Goal: Task Accomplishment & Management: Complete application form

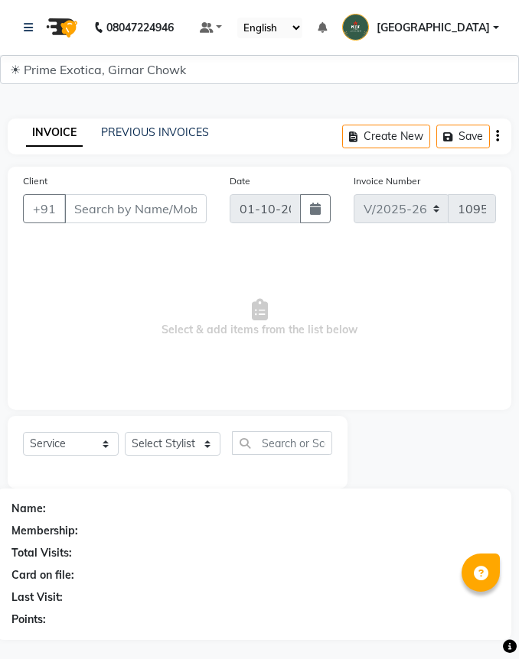
select select "5796"
select select "service"
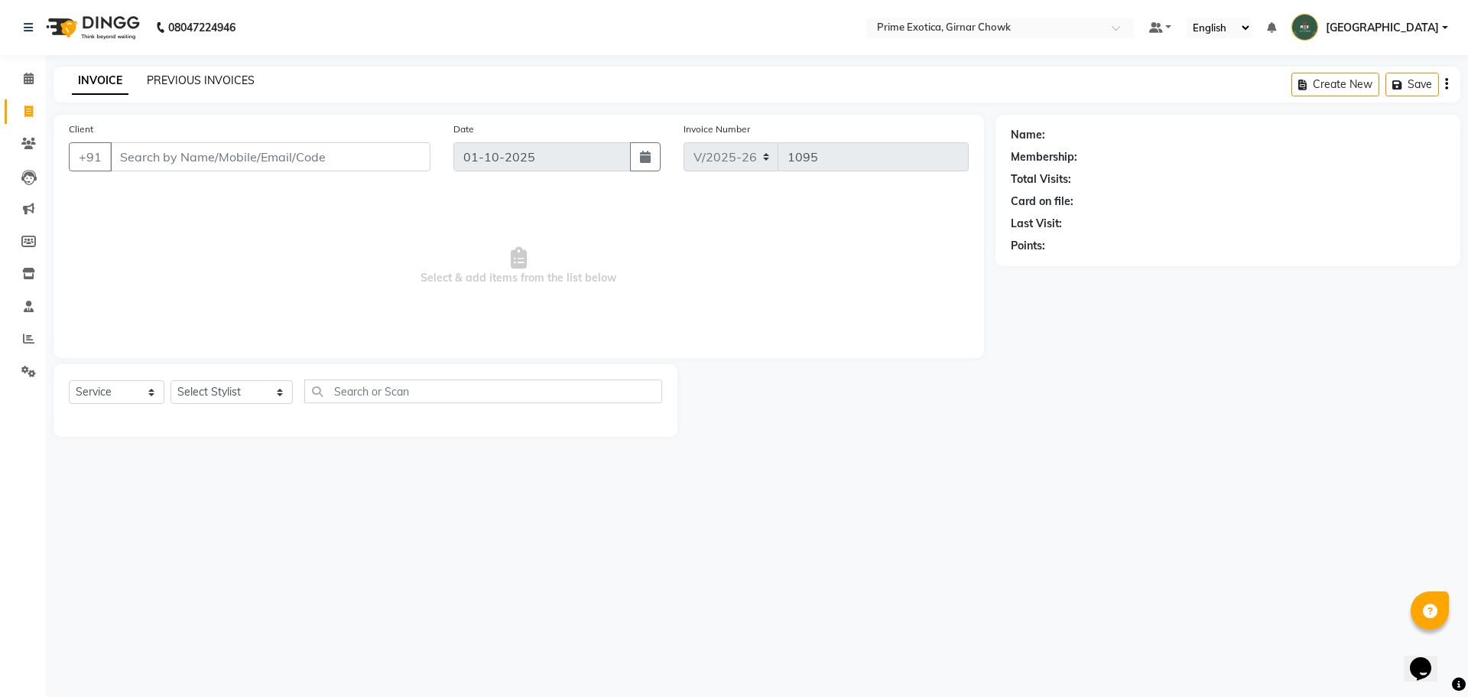
click at [249, 80] on link "PREVIOUS INVOICES" at bounding box center [201, 80] width 108 height 14
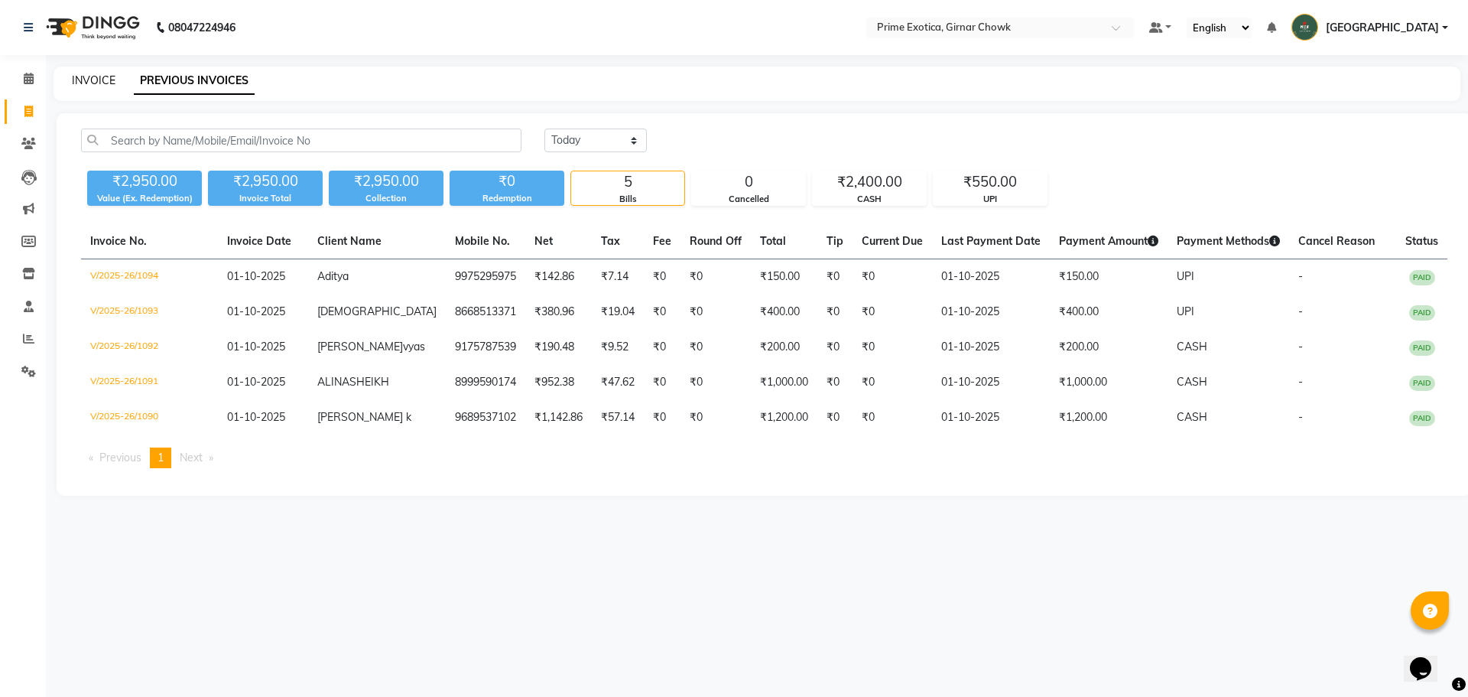
click at [98, 77] on link "INVOICE" at bounding box center [94, 80] width 44 height 14
select select "service"
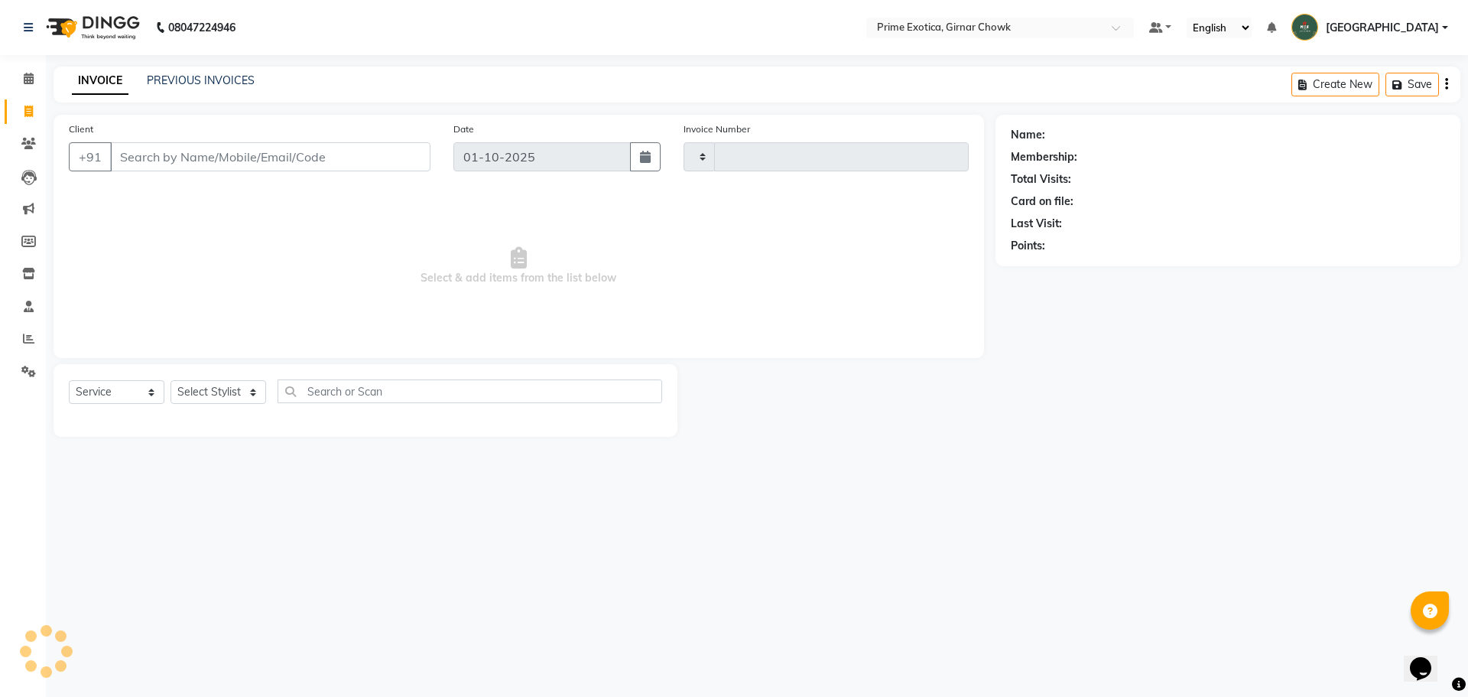
type input "1095"
select select "5796"
click at [306, 164] on input "Client" at bounding box center [270, 156] width 320 height 29
type input "9735171555"
click at [379, 147] on button "Add Client" at bounding box center [391, 156] width 79 height 29
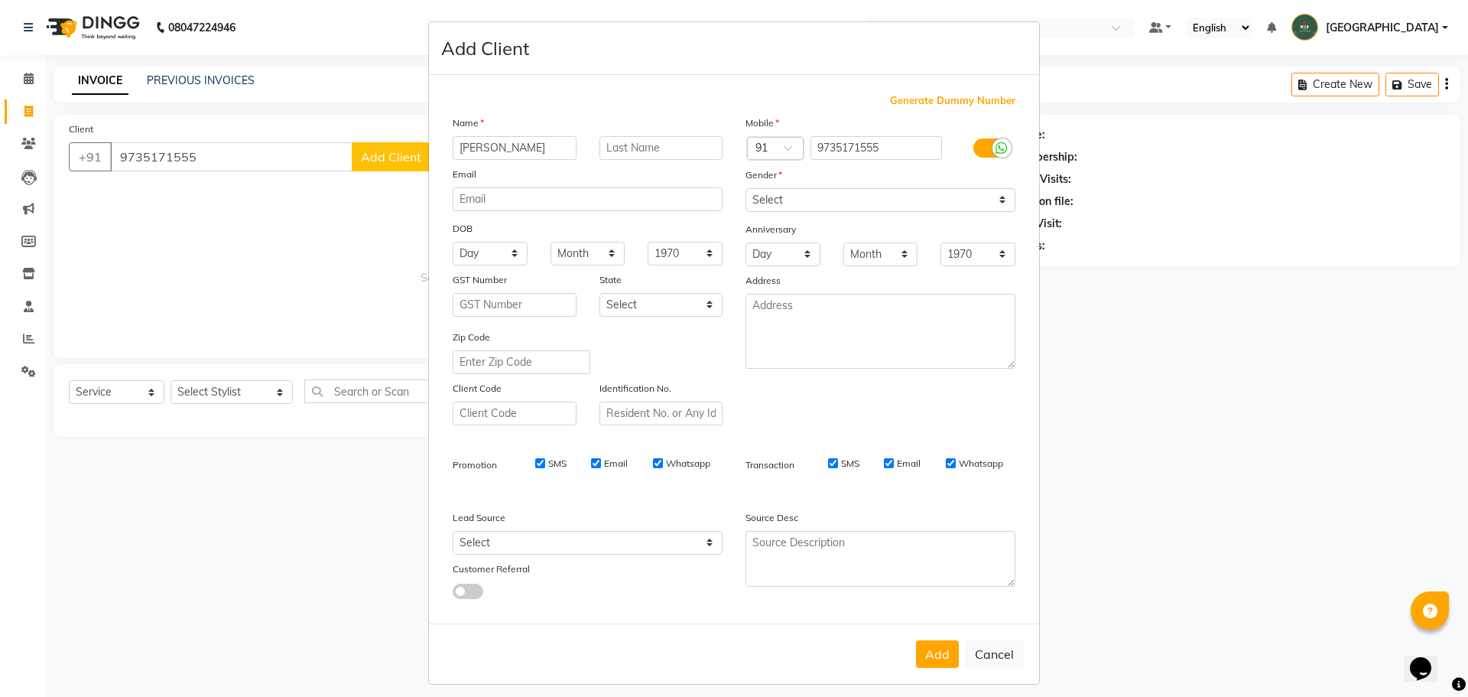
type input "[PERSON_NAME]"
drag, startPoint x: 855, startPoint y: 204, endPoint x: 850, endPoint y: 211, distance: 8.7
click at [518, 204] on select "Select Male Female Other Prefer Not To Say" at bounding box center [881, 200] width 270 height 24
select select "male"
click at [518, 188] on select "Select Male Female Other Prefer Not To Say" at bounding box center [881, 200] width 270 height 24
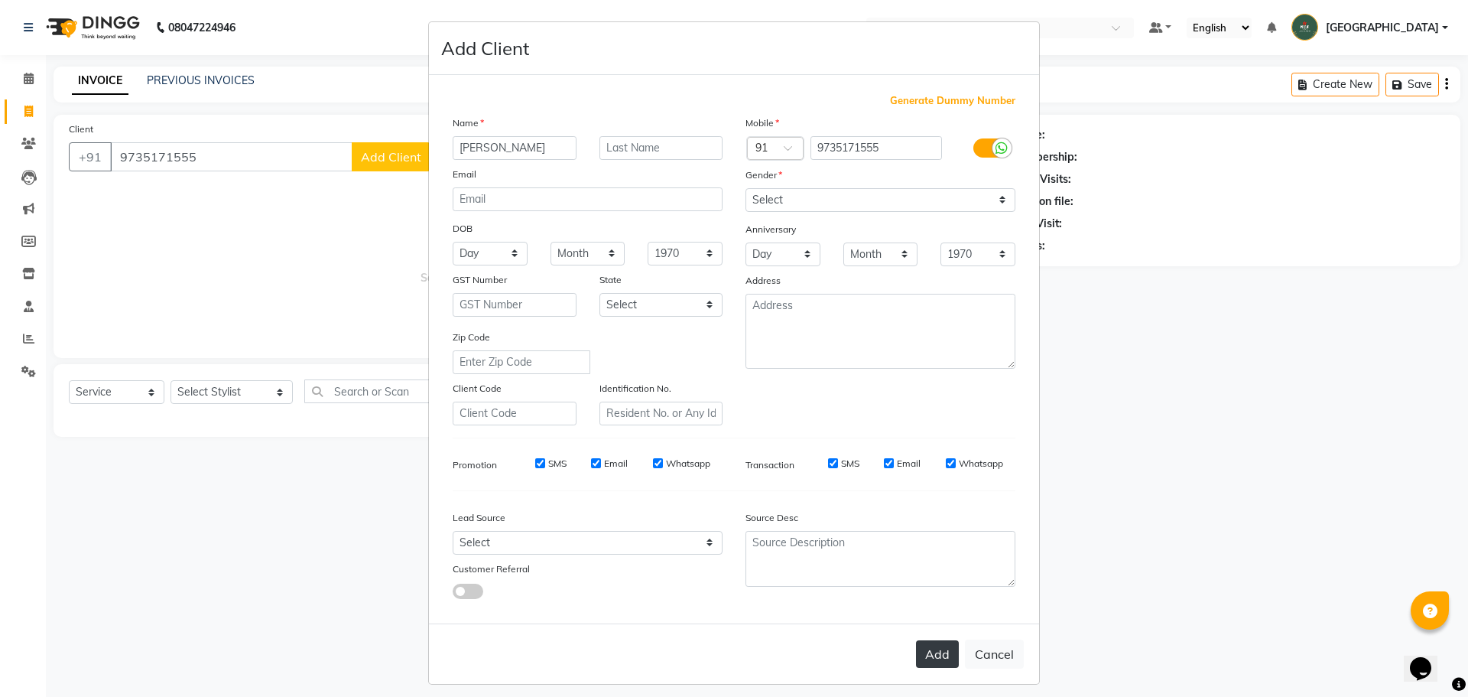
click at [518, 649] on button "Add" at bounding box center [937, 654] width 43 height 28
select select
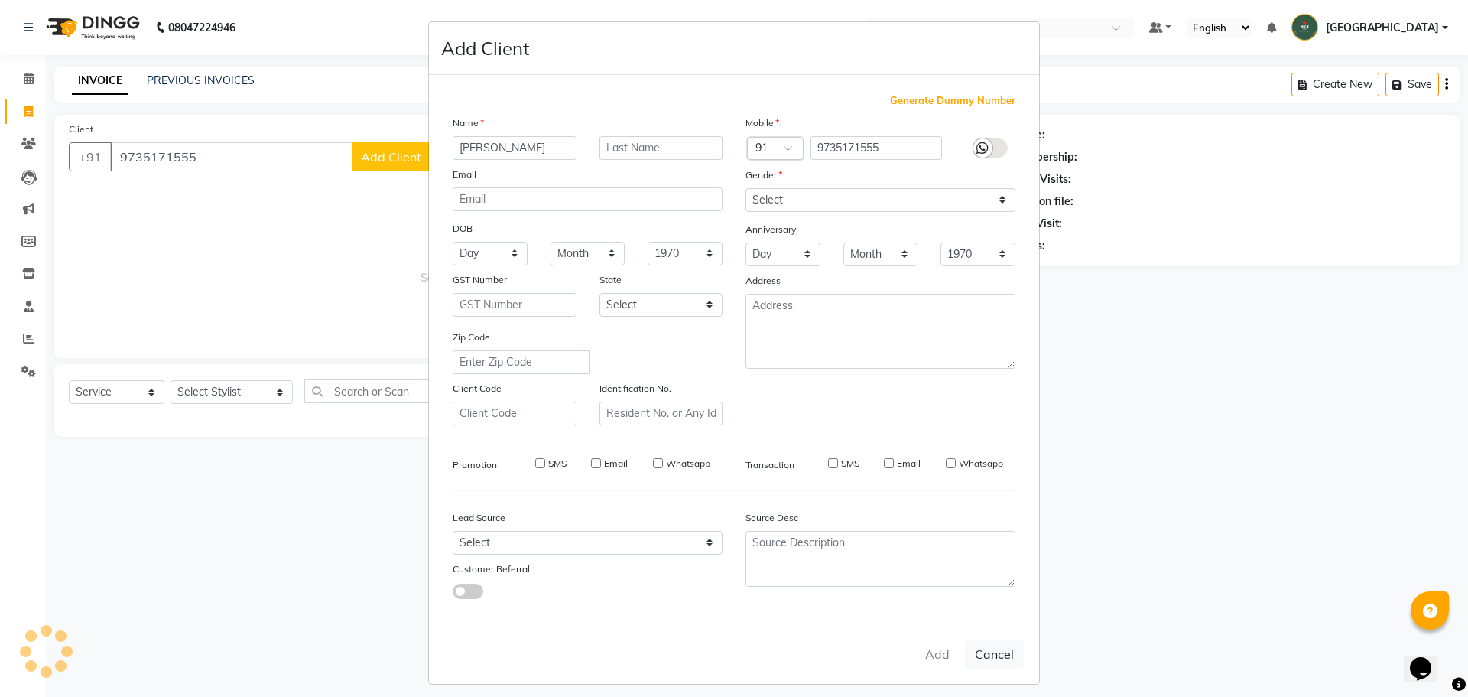
select select
checkbox input "false"
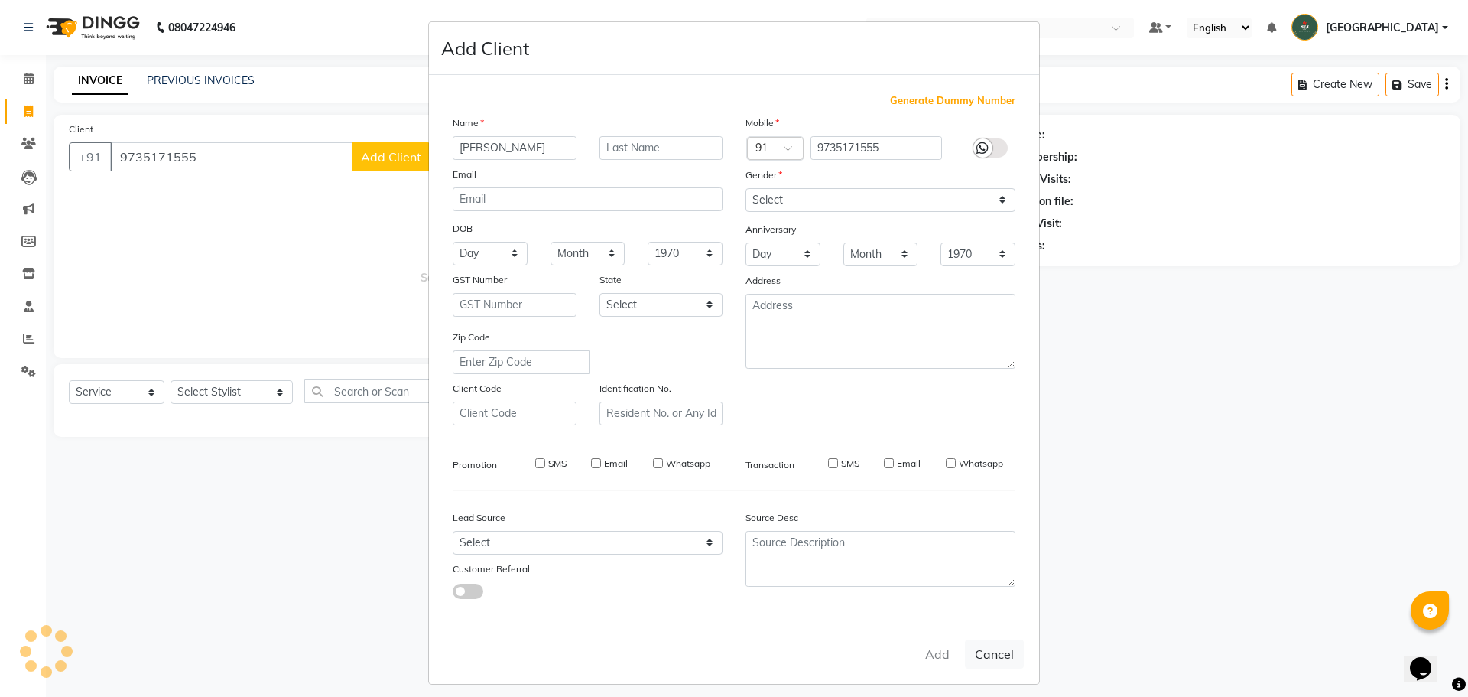
checkbox input "false"
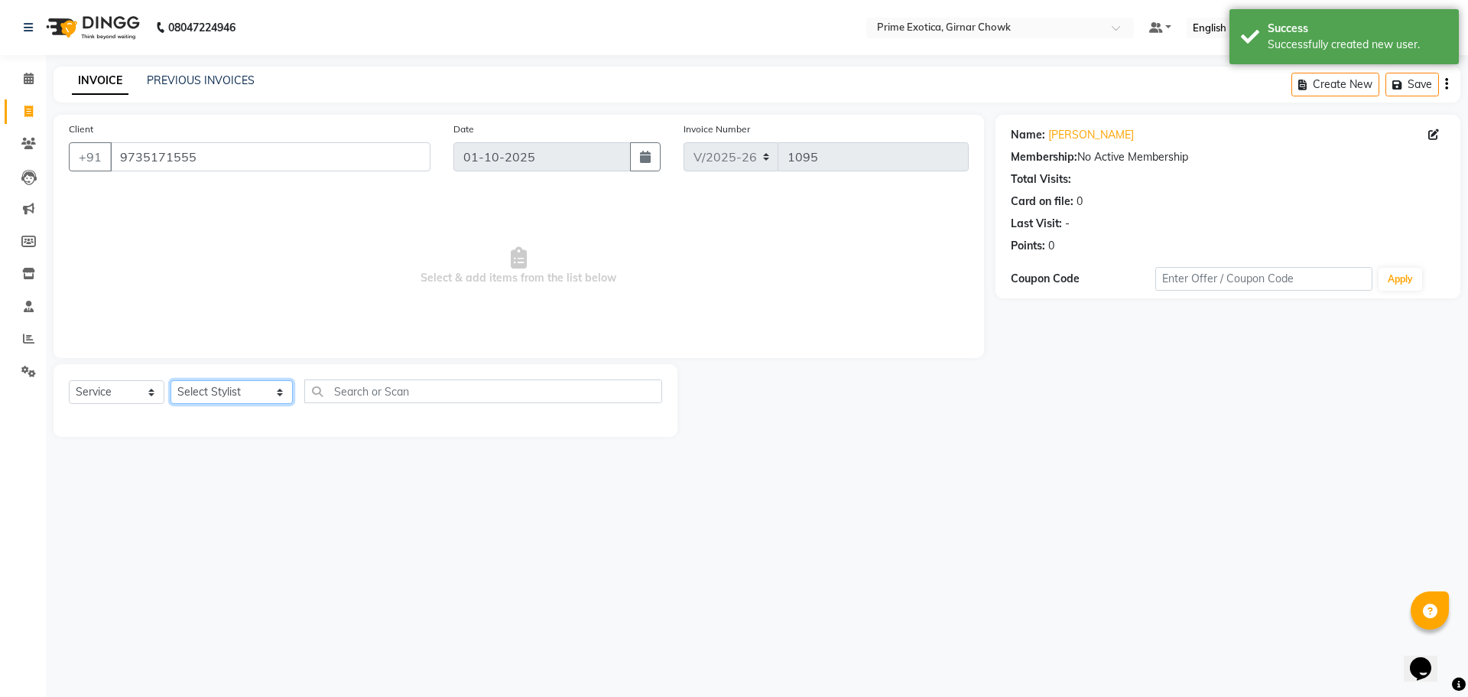
click at [233, 383] on select "Select Stylist ADITI SHENDE ADMIN Akansha Nagarale AMAN SHEIKH Ashish Singh Rat…" at bounding box center [232, 392] width 122 height 24
select select "80005"
click at [171, 380] on select "Select Stylist ADITI SHENDE ADMIN Akansha Nagarale AMAN SHEIKH Ashish Singh Rat…" at bounding box center [232, 392] width 122 height 24
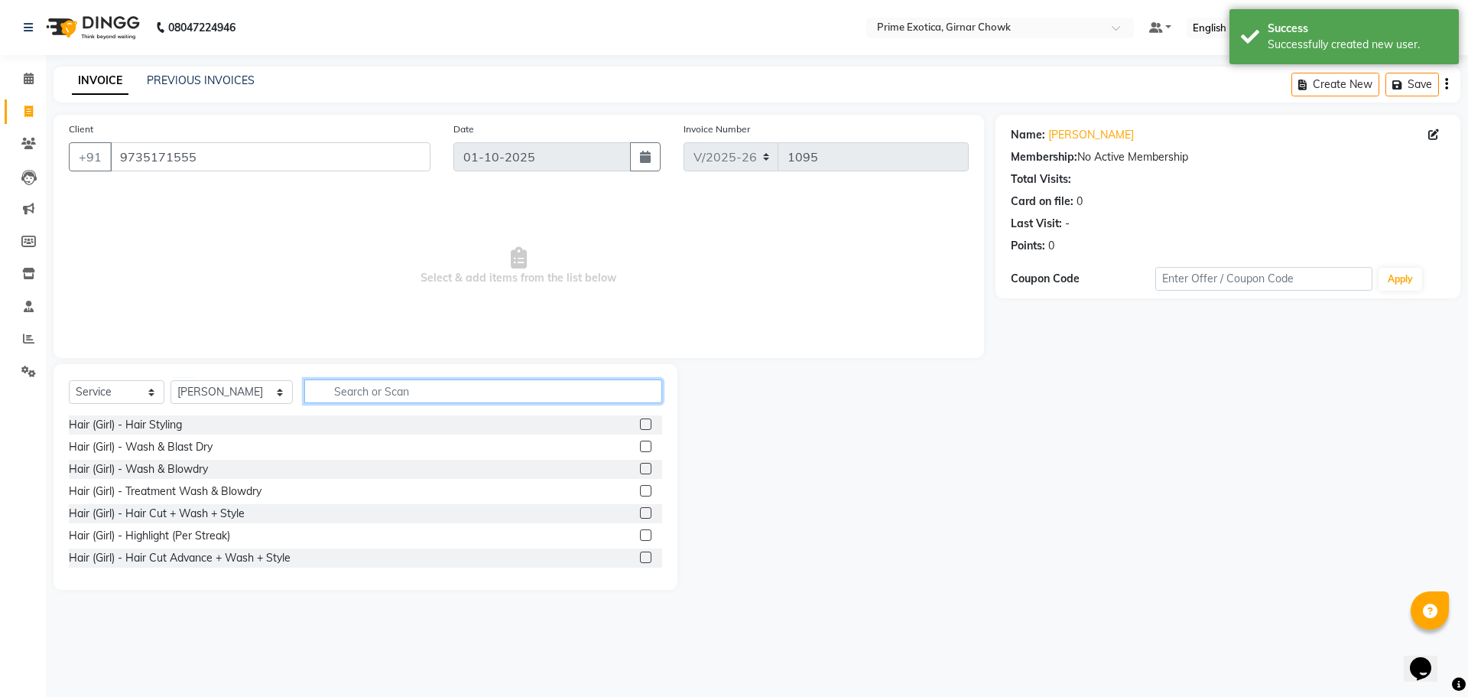
click at [384, 383] on input "text" at bounding box center [483, 391] width 358 height 24
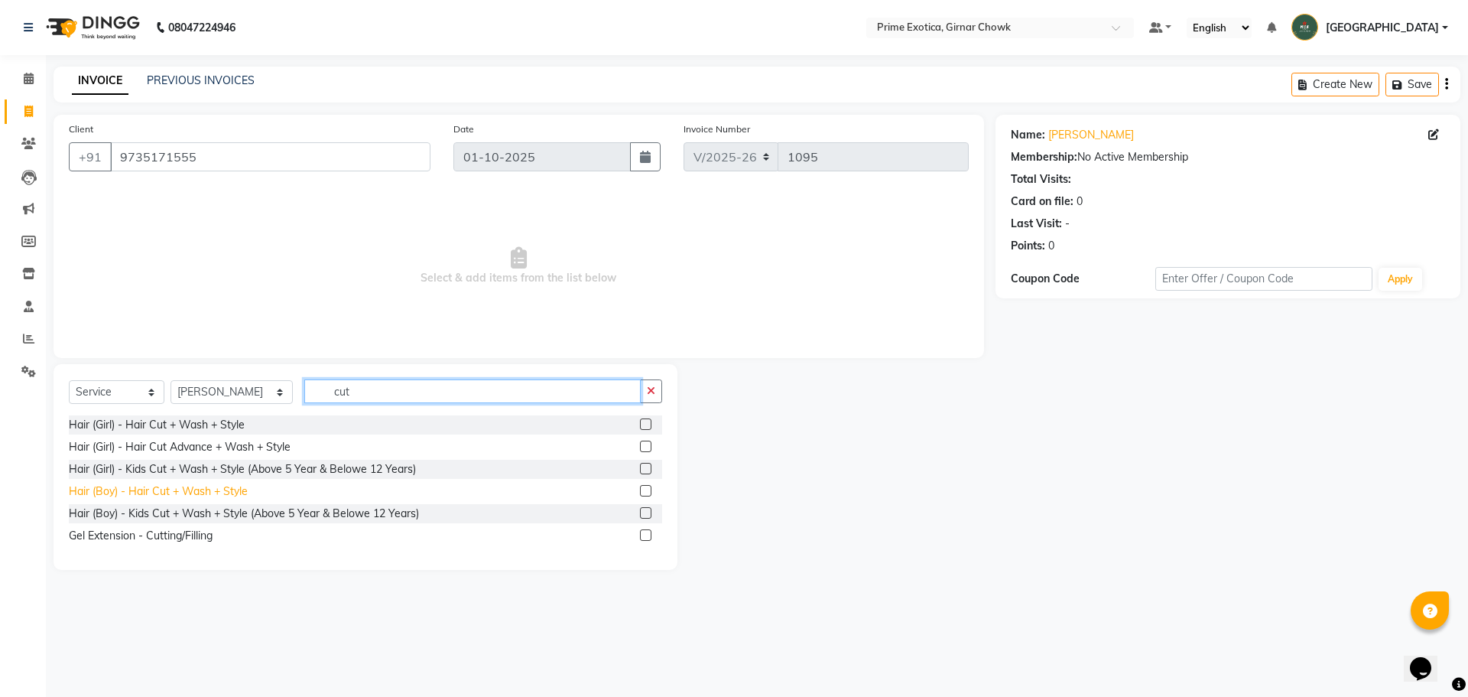
type input "cut"
click at [191, 486] on div "Hair (Boy) - Hair Cut + Wash + Style" at bounding box center [158, 491] width 179 height 16
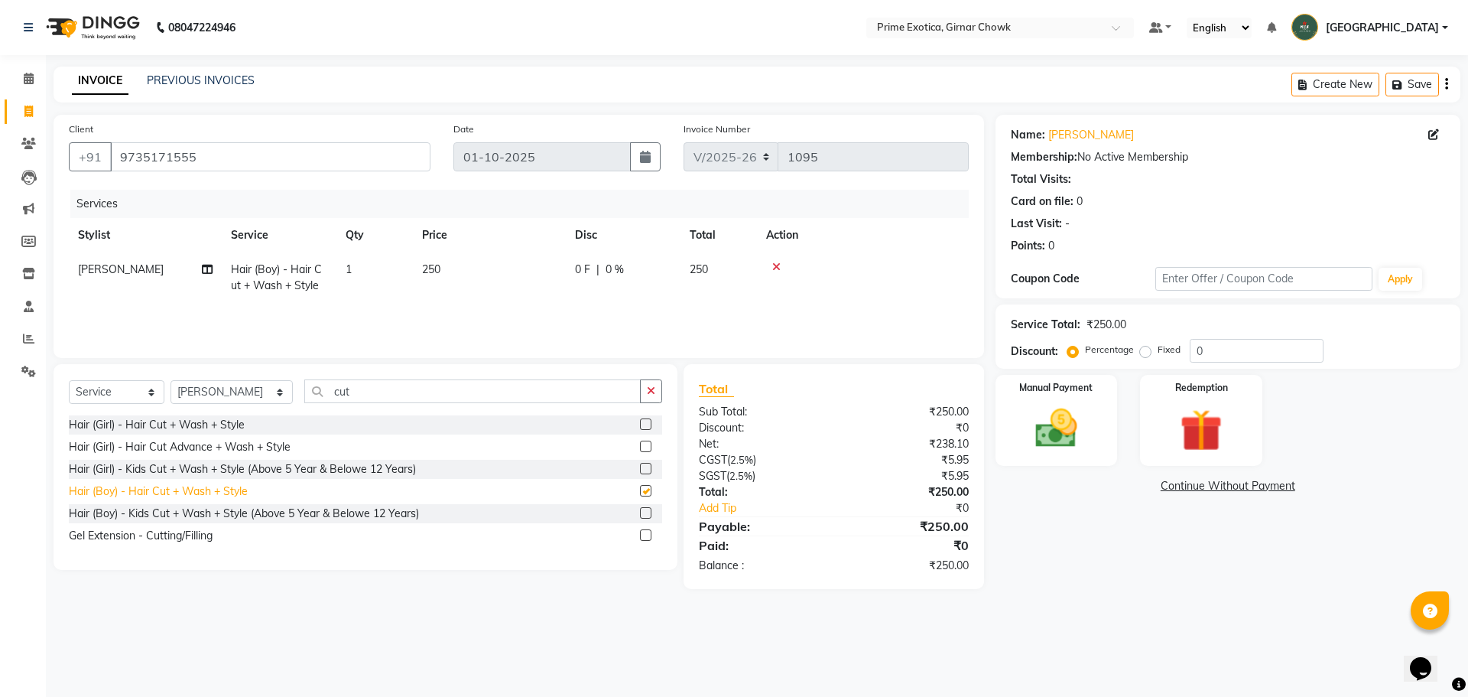
checkbox input "false"
click at [350, 384] on input "cut" at bounding box center [472, 391] width 337 height 24
type input "c"
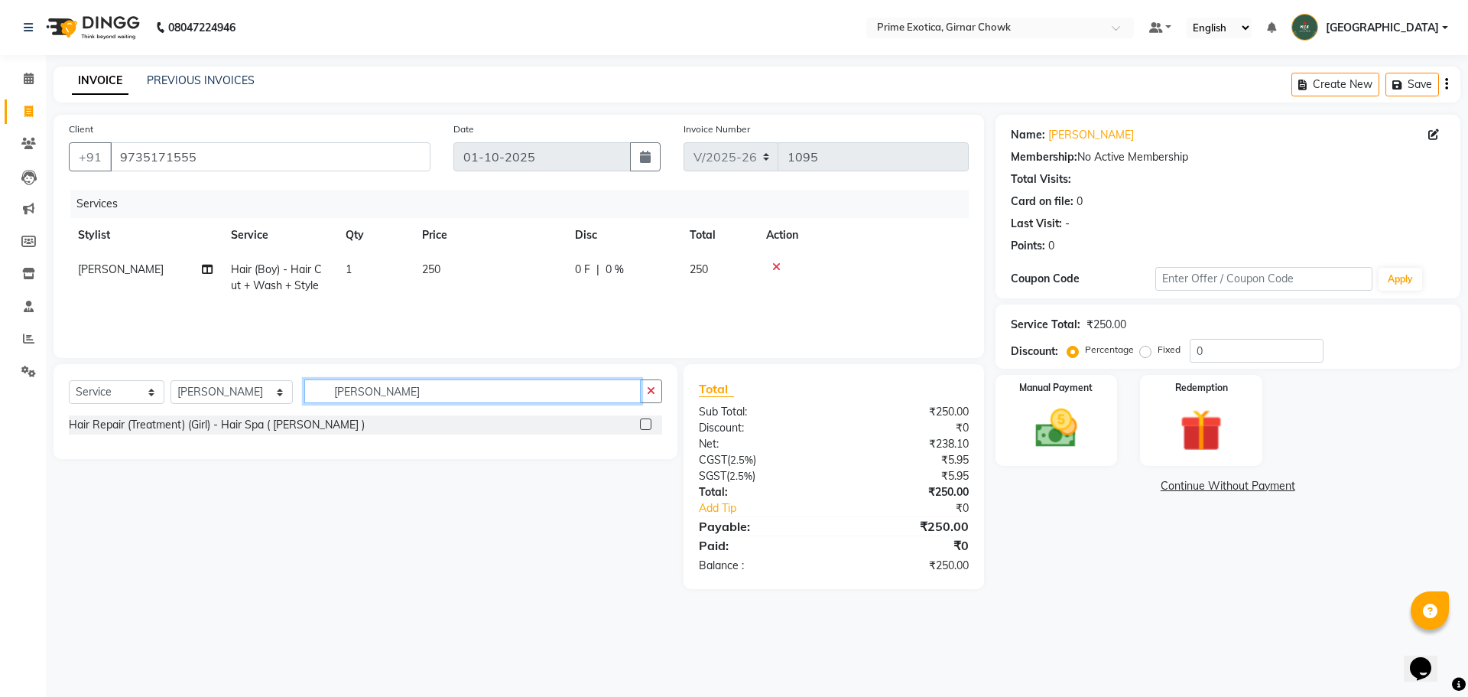
type input "shea"
click at [518, 427] on label at bounding box center [645, 423] width 11 height 11
click at [518, 427] on input "checkbox" at bounding box center [645, 425] width 10 height 10
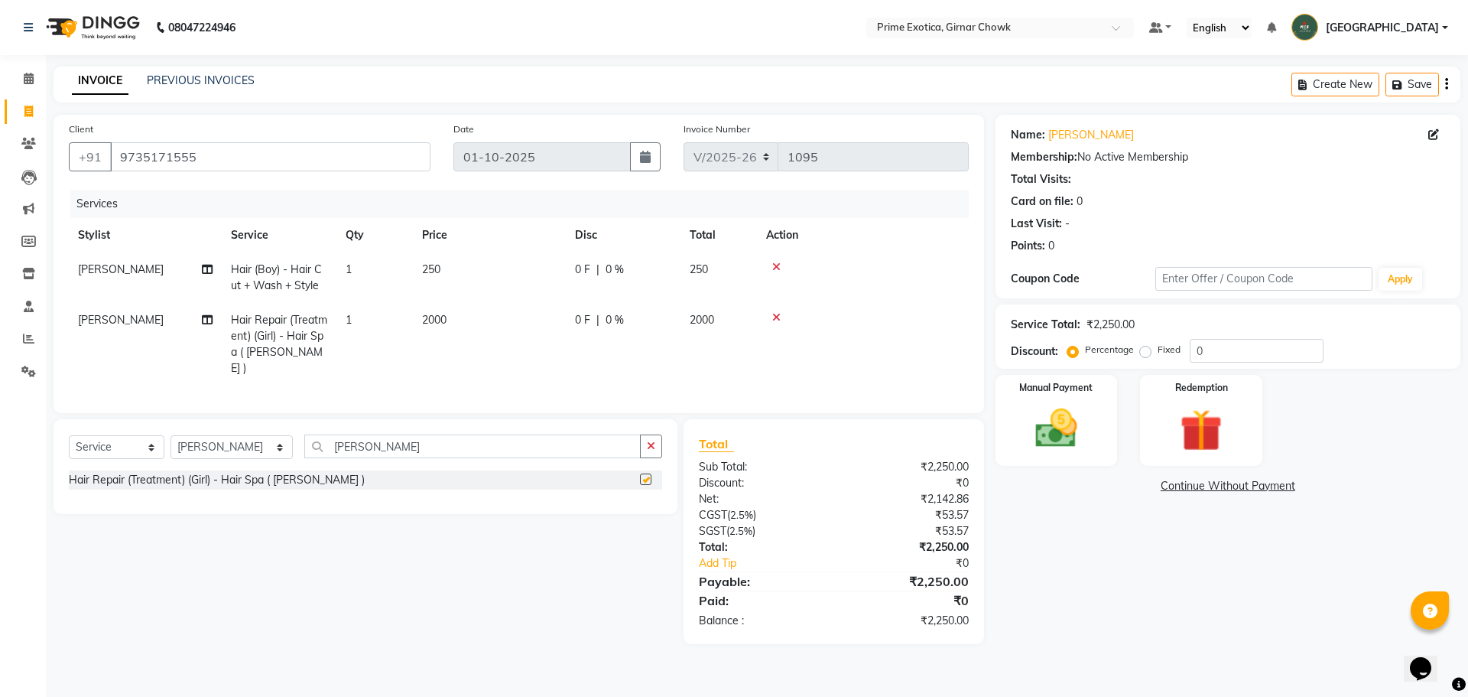
checkbox input "false"
click at [437, 314] on span "2000" at bounding box center [434, 320] width 24 height 14
select select "80005"
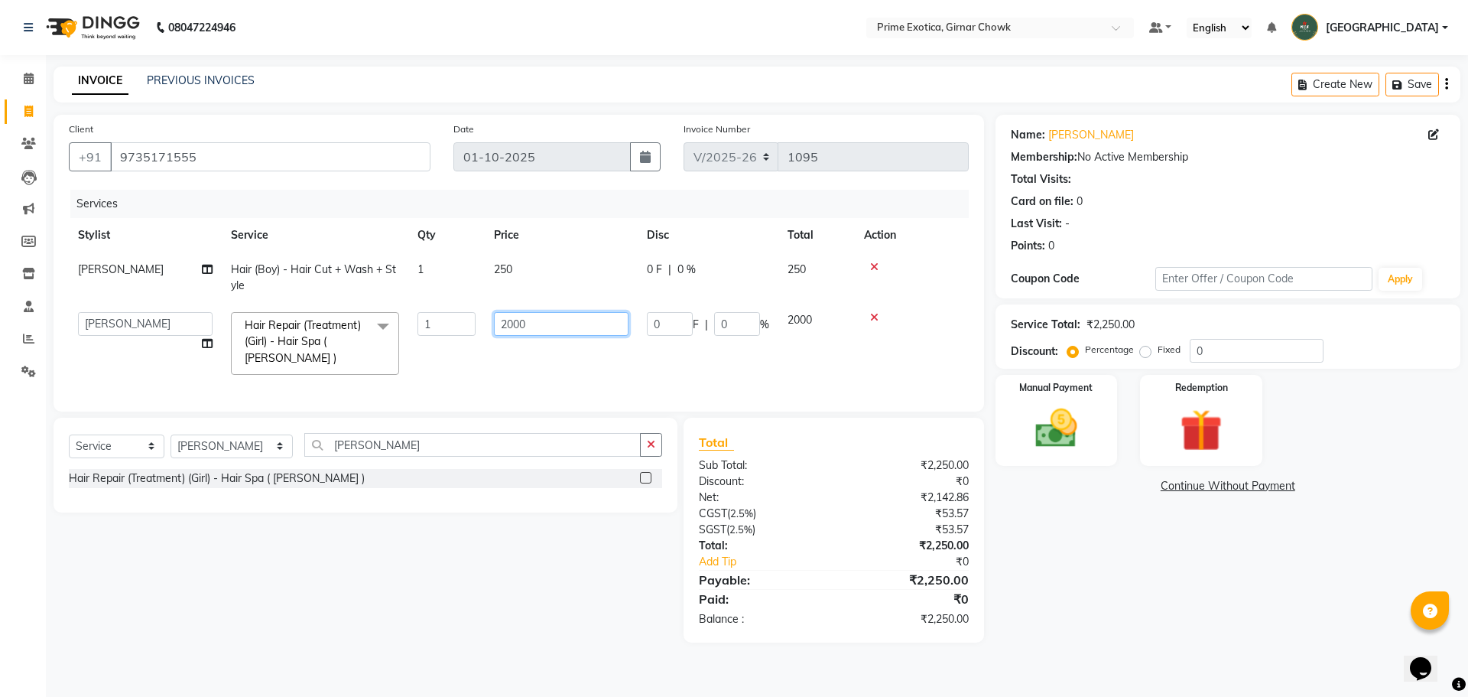
click at [518, 322] on input "2000" at bounding box center [561, 324] width 135 height 24
type input "2250"
click at [518, 542] on div "Name: Shashank Membership: No Active Membership Total Visits: Card on file: 0 L…" at bounding box center [1234, 379] width 476 height 528
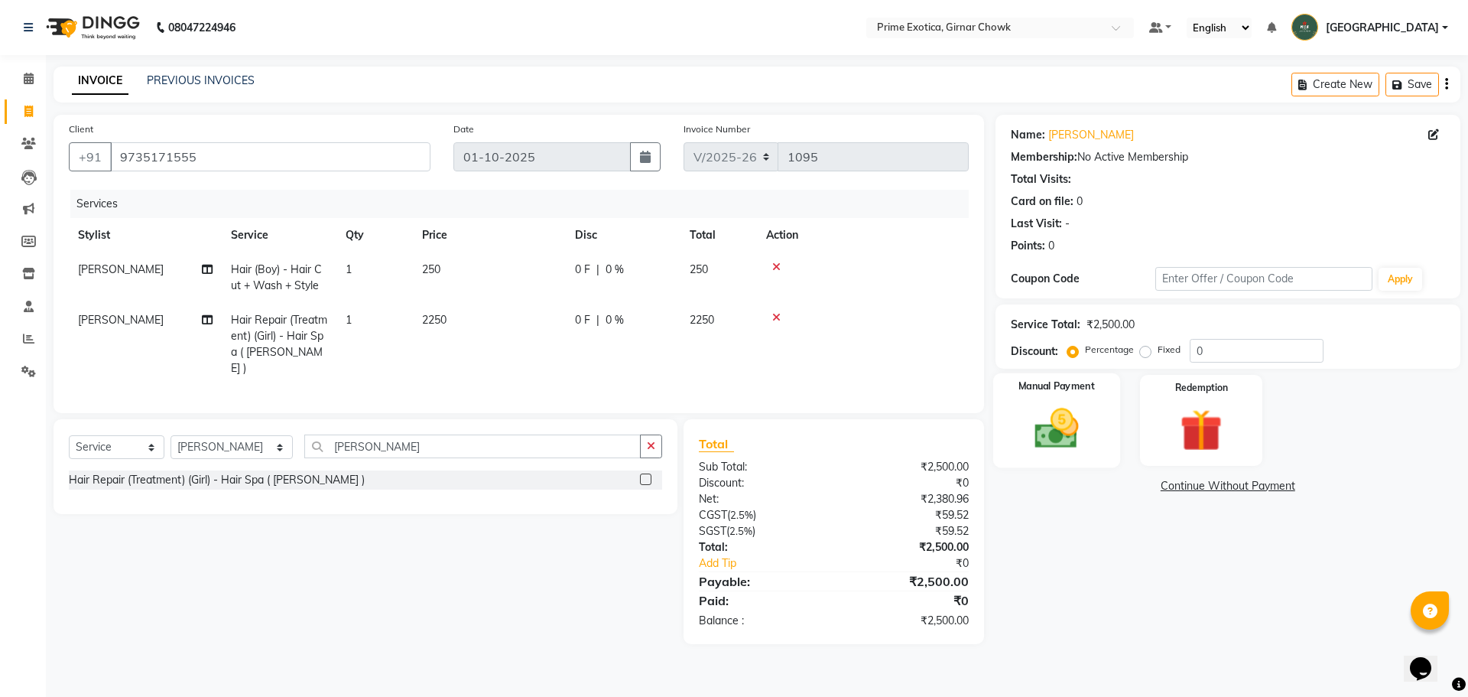
click at [518, 436] on img at bounding box center [1056, 428] width 71 height 50
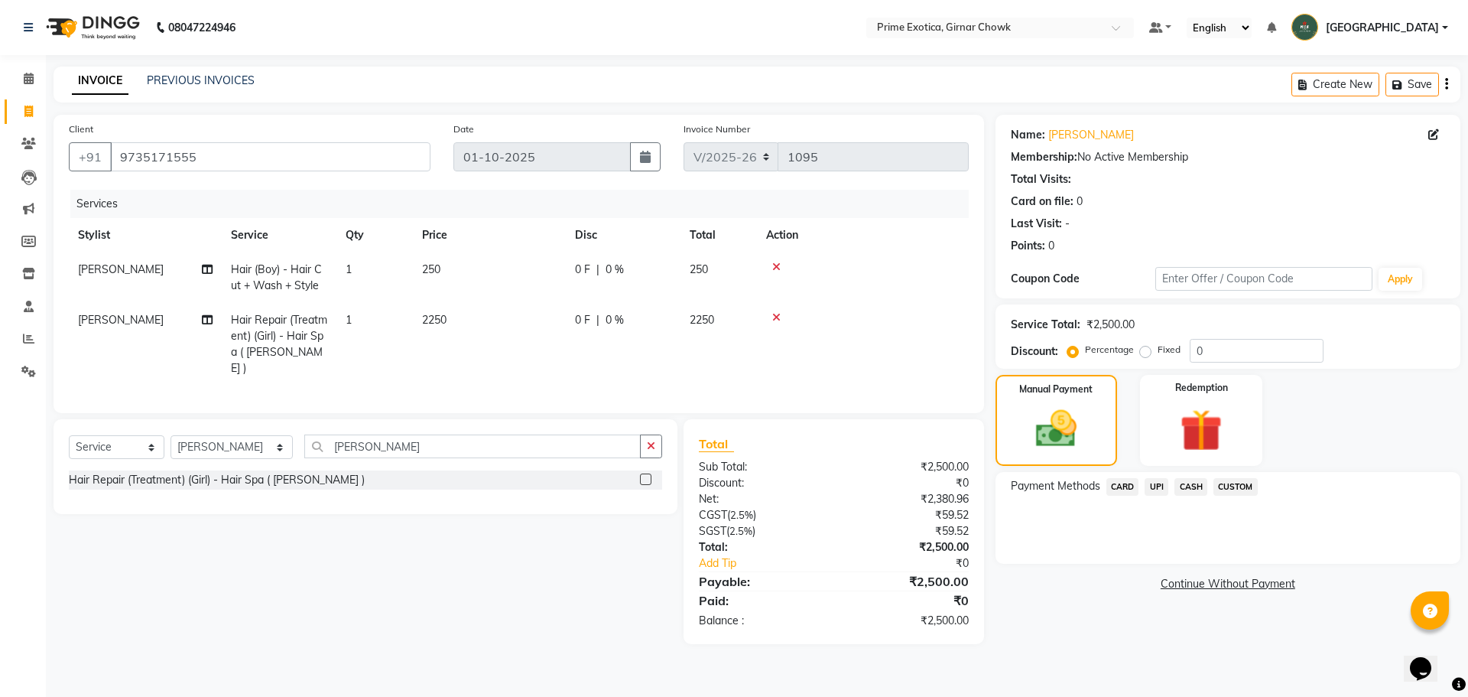
click at [518, 489] on span "CASH" at bounding box center [1191, 487] width 33 height 18
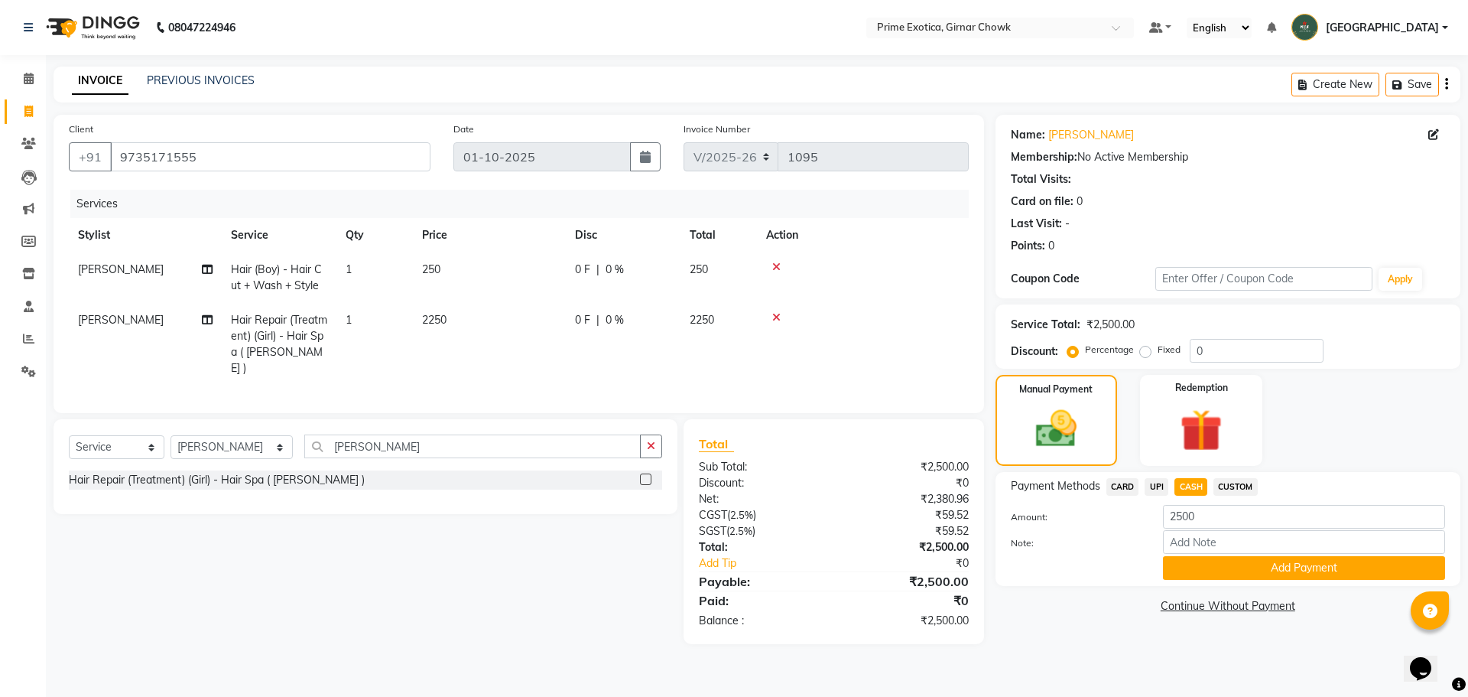
click at [518, 480] on span "UPI" at bounding box center [1157, 487] width 24 height 18
click at [518, 560] on button "Add Payment" at bounding box center [1304, 568] width 282 height 24
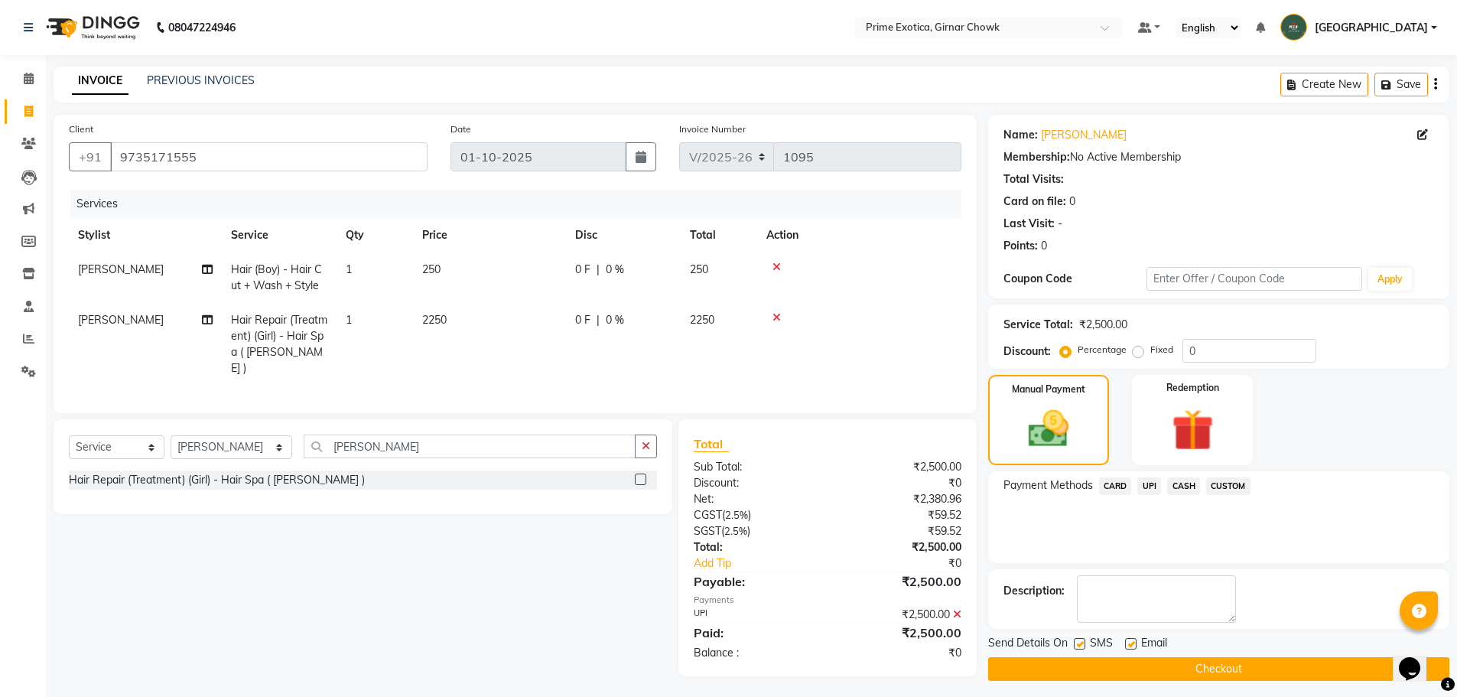
click at [518, 658] on button "Checkout" at bounding box center [1218, 669] width 461 height 24
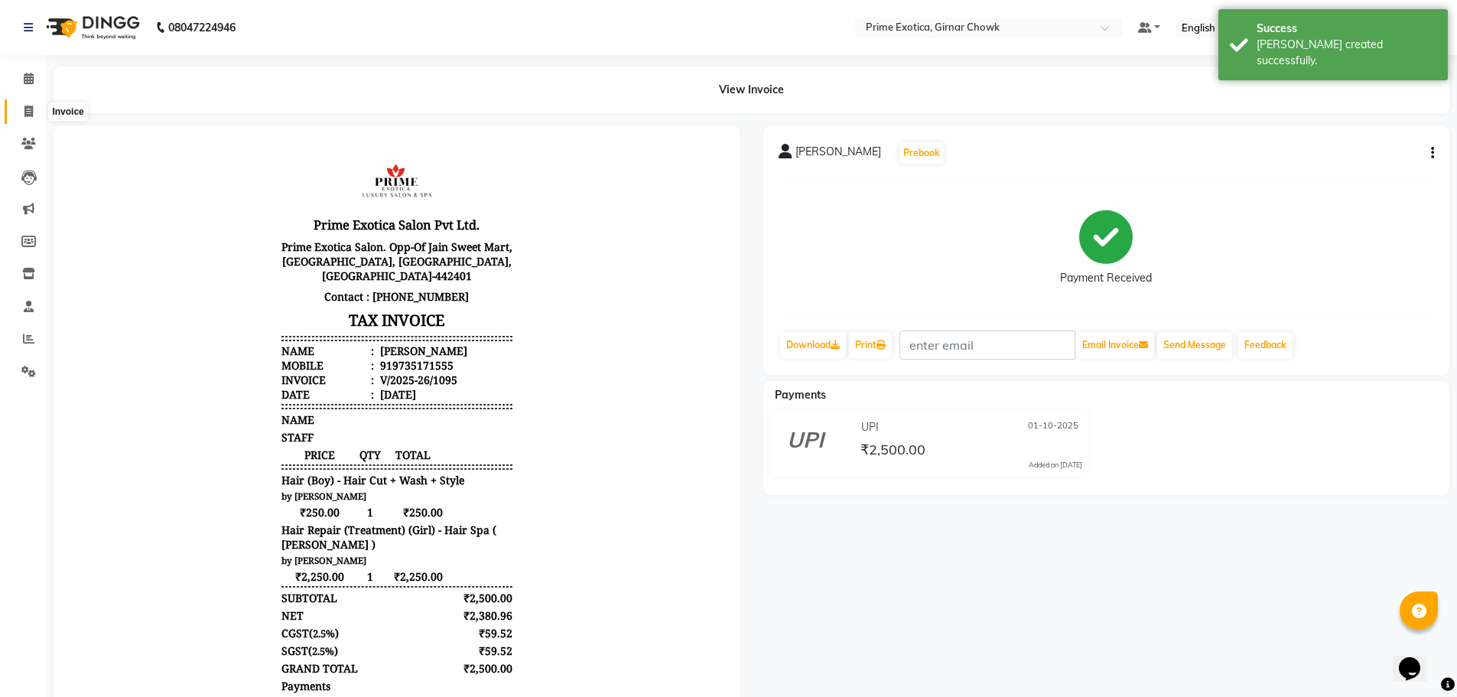
click at [24, 111] on icon at bounding box center [28, 111] width 8 height 11
select select "service"
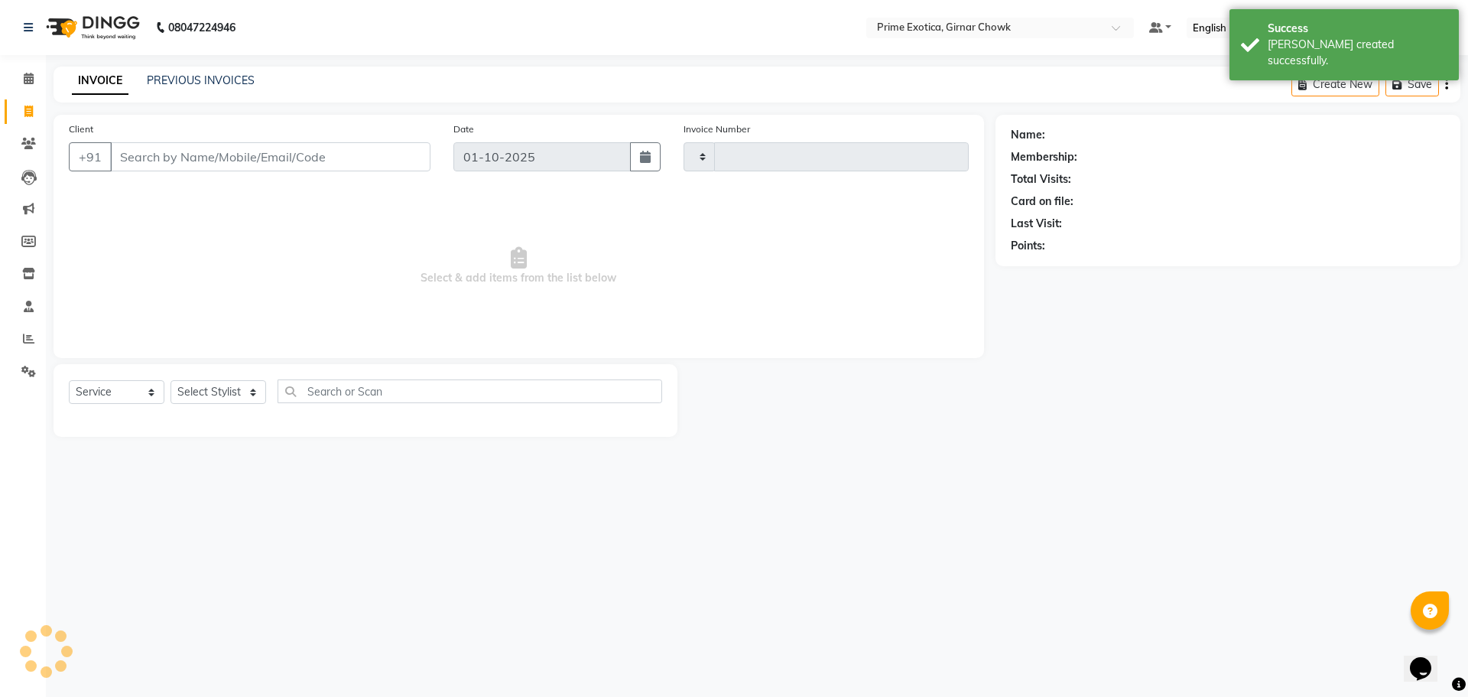
type input "1096"
select select "5796"
click at [170, 86] on link "PREVIOUS INVOICES" at bounding box center [201, 80] width 108 height 14
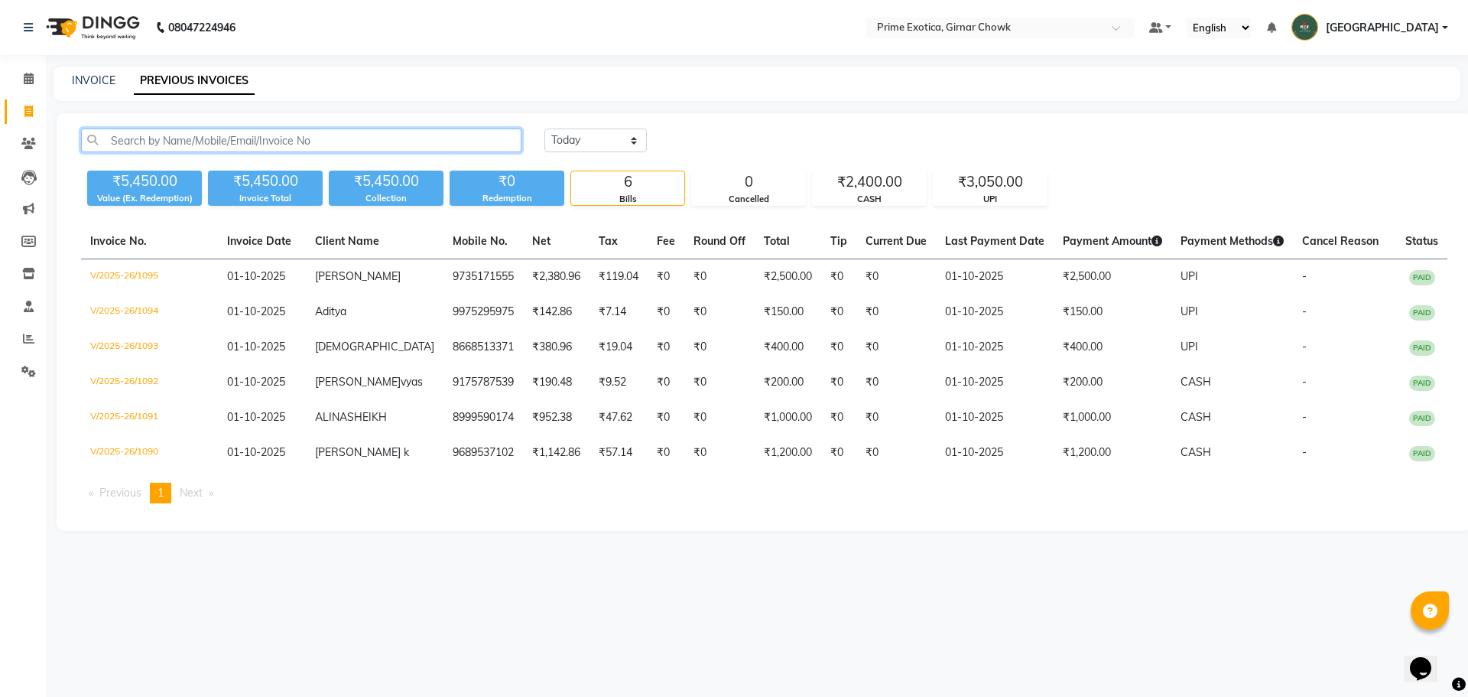
click at [257, 132] on input "text" at bounding box center [301, 140] width 441 height 24
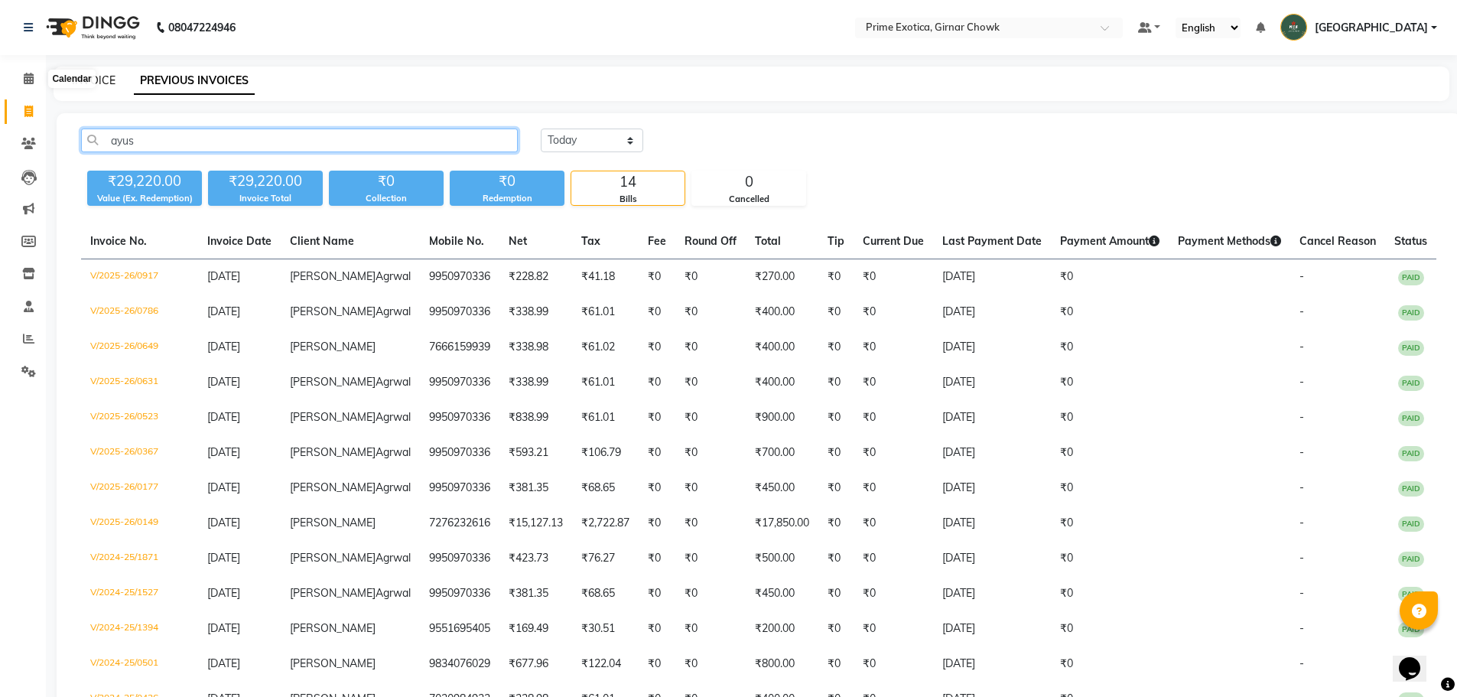
type input "ayus"
click at [83, 84] on link "INVOICE" at bounding box center [94, 80] width 44 height 14
select select "service"
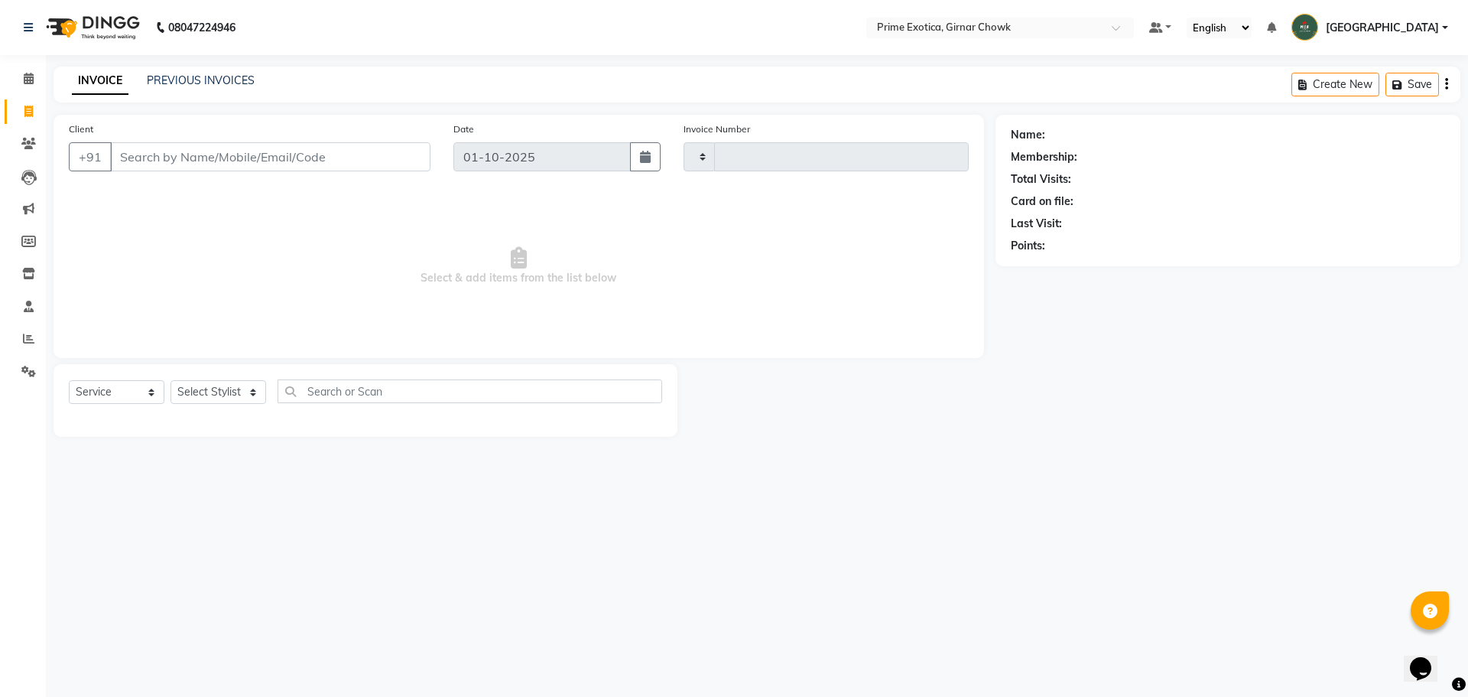
type input "1096"
select select "5796"
click at [31, 148] on icon at bounding box center [28, 143] width 15 height 11
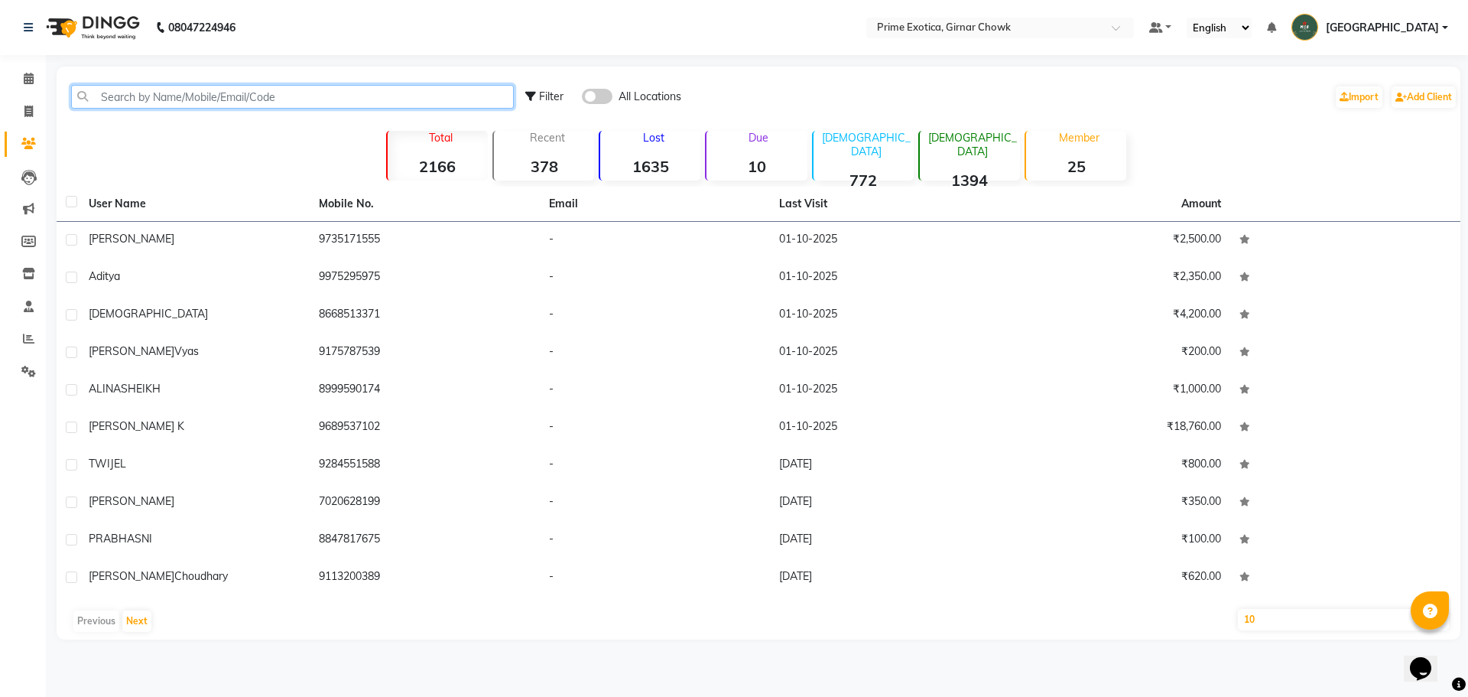
click at [181, 99] on input "text" at bounding box center [292, 97] width 443 height 24
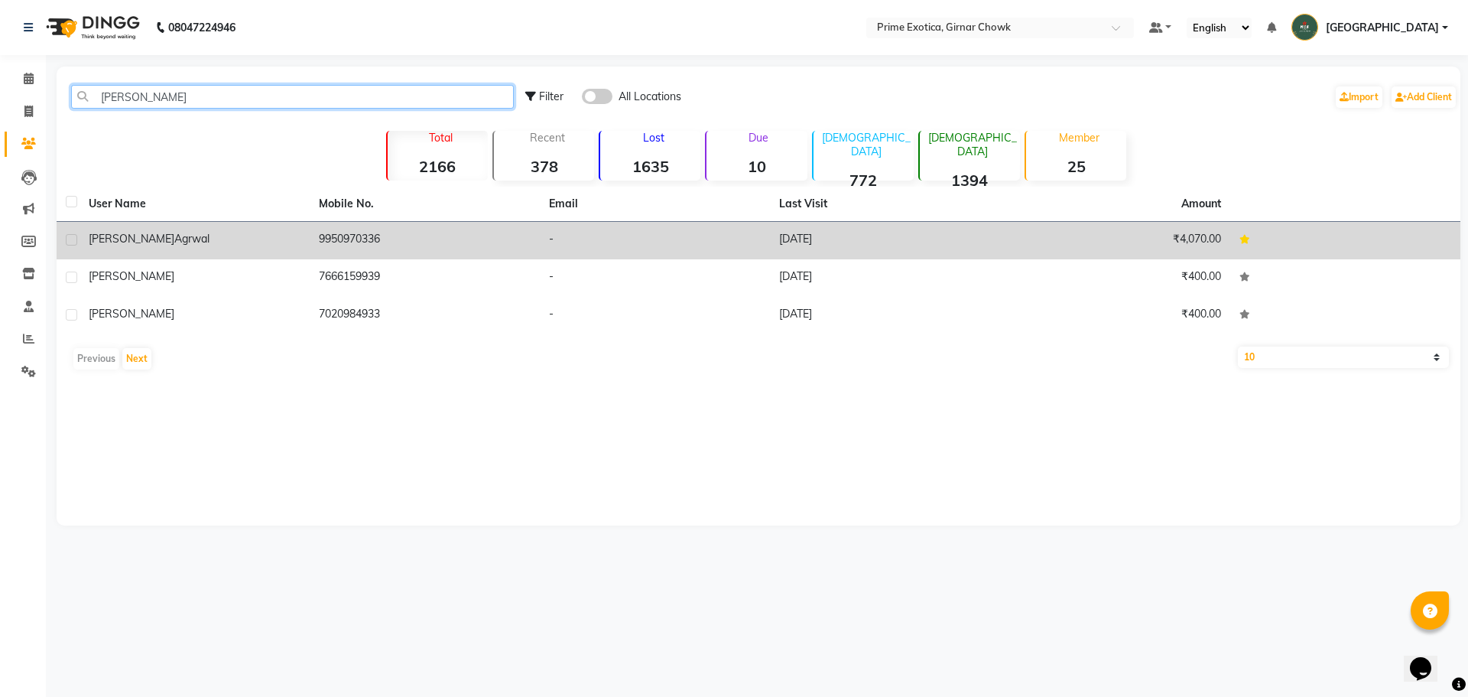
type input "ayush"
click at [73, 242] on label at bounding box center [71, 239] width 11 height 11
click at [73, 242] on input "checkbox" at bounding box center [71, 241] width 10 height 10
checkbox input "true"
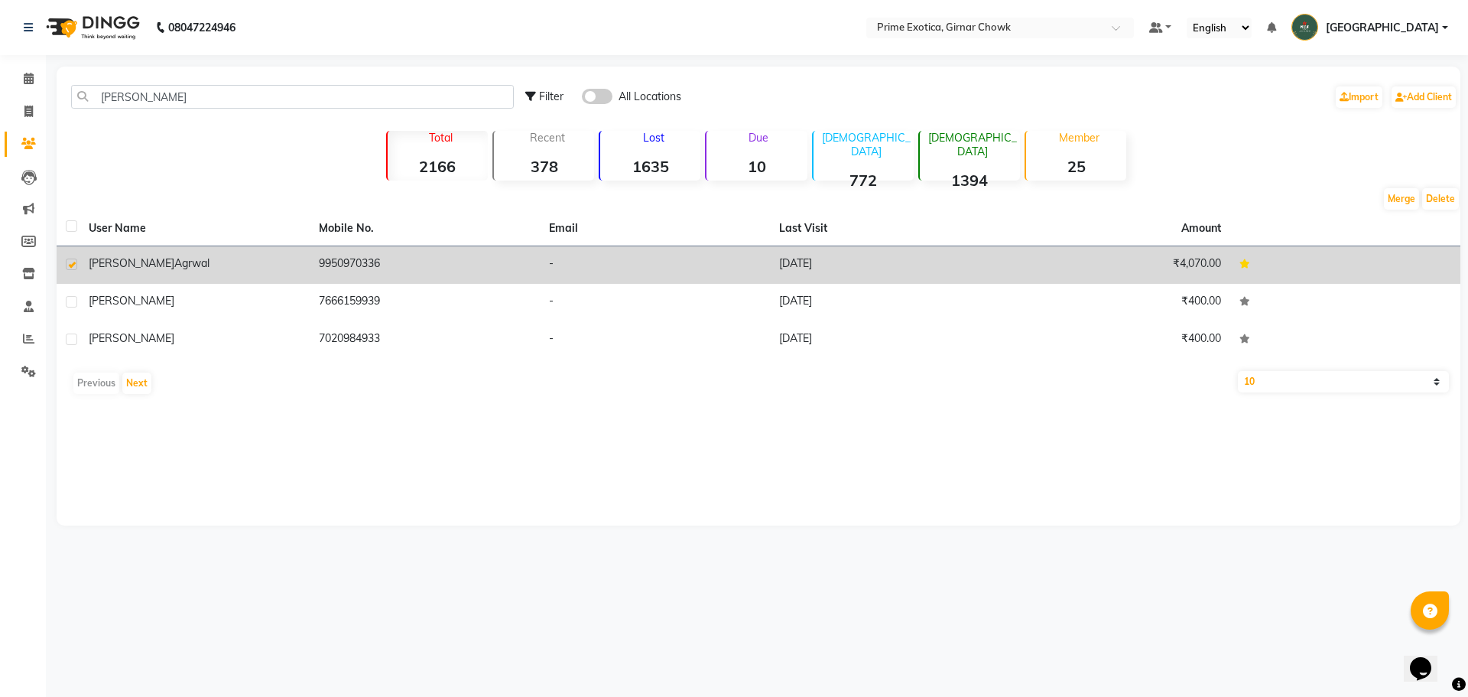
click at [307, 266] on td "Ayush Agrwal" at bounding box center [195, 264] width 230 height 37
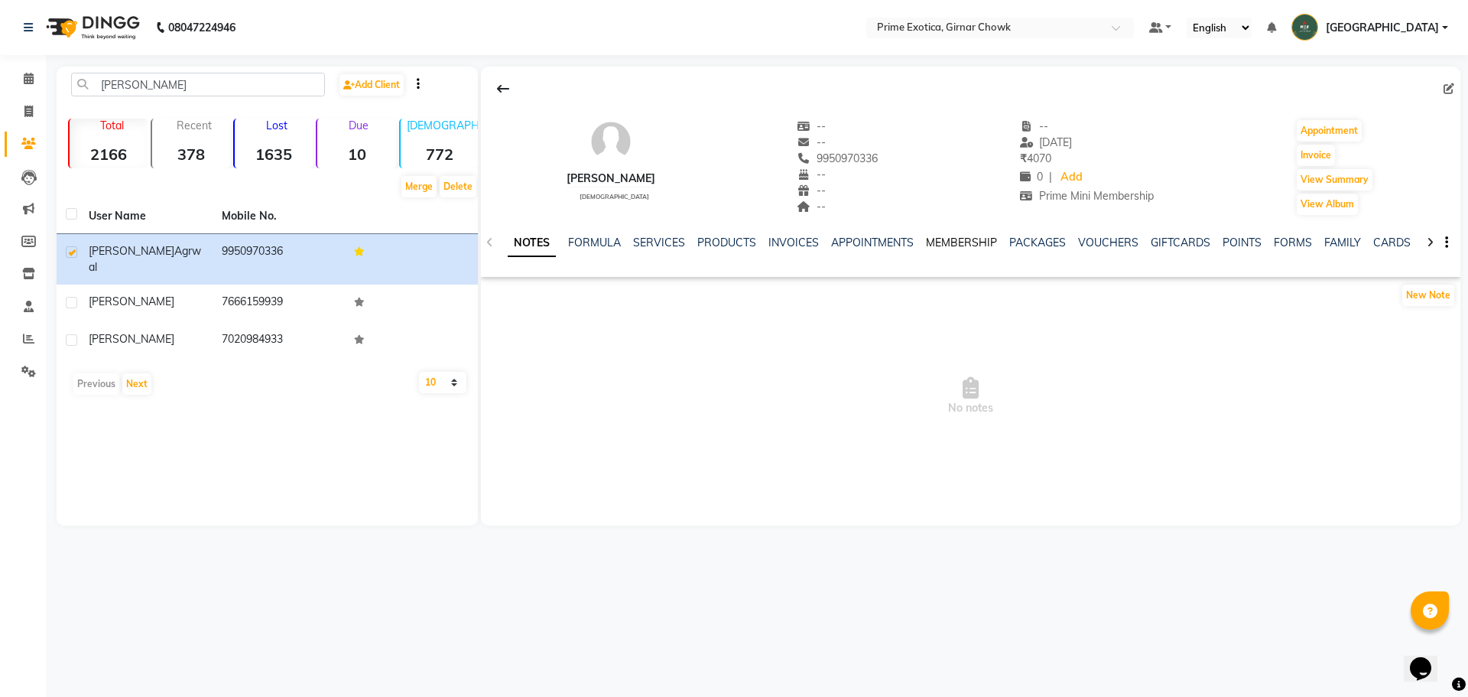
click at [518, 245] on link "MEMBERSHIP" at bounding box center [961, 243] width 71 height 14
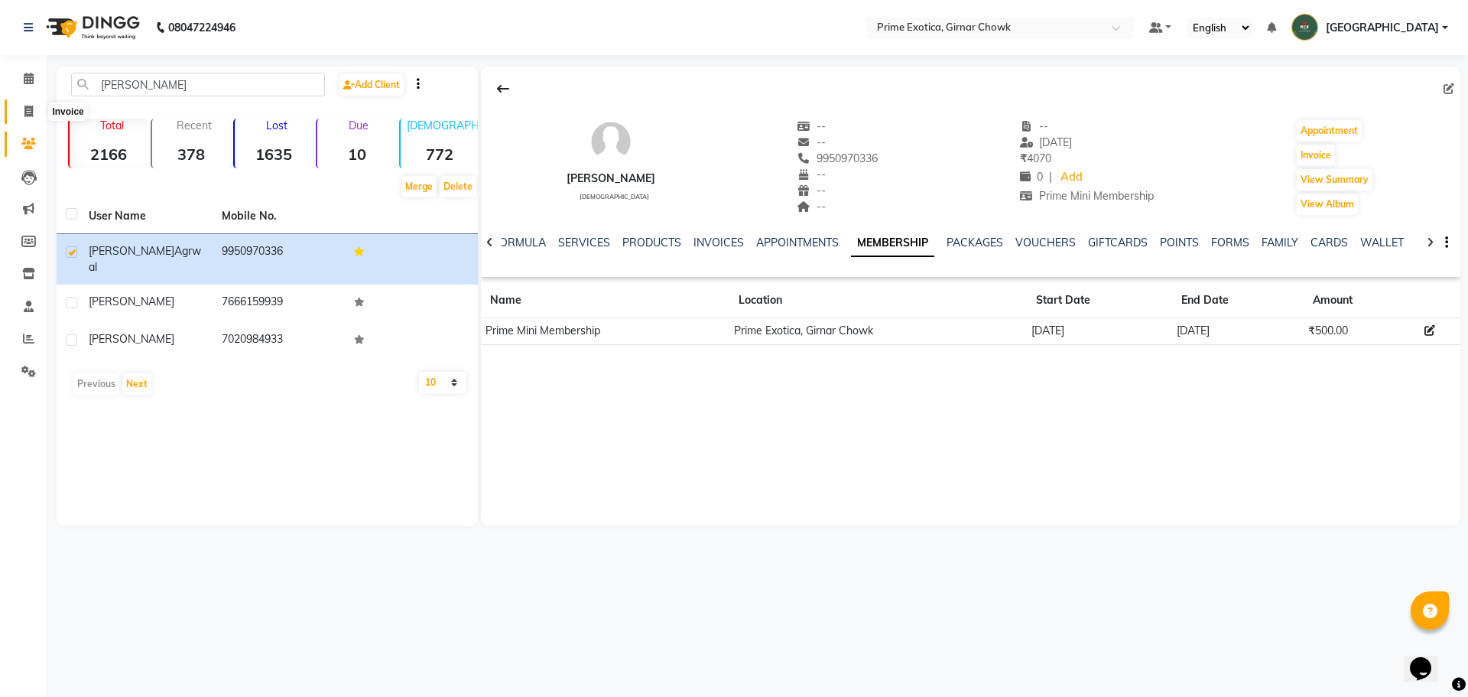
click at [28, 107] on icon at bounding box center [28, 111] width 8 height 11
select select "5796"
select select "service"
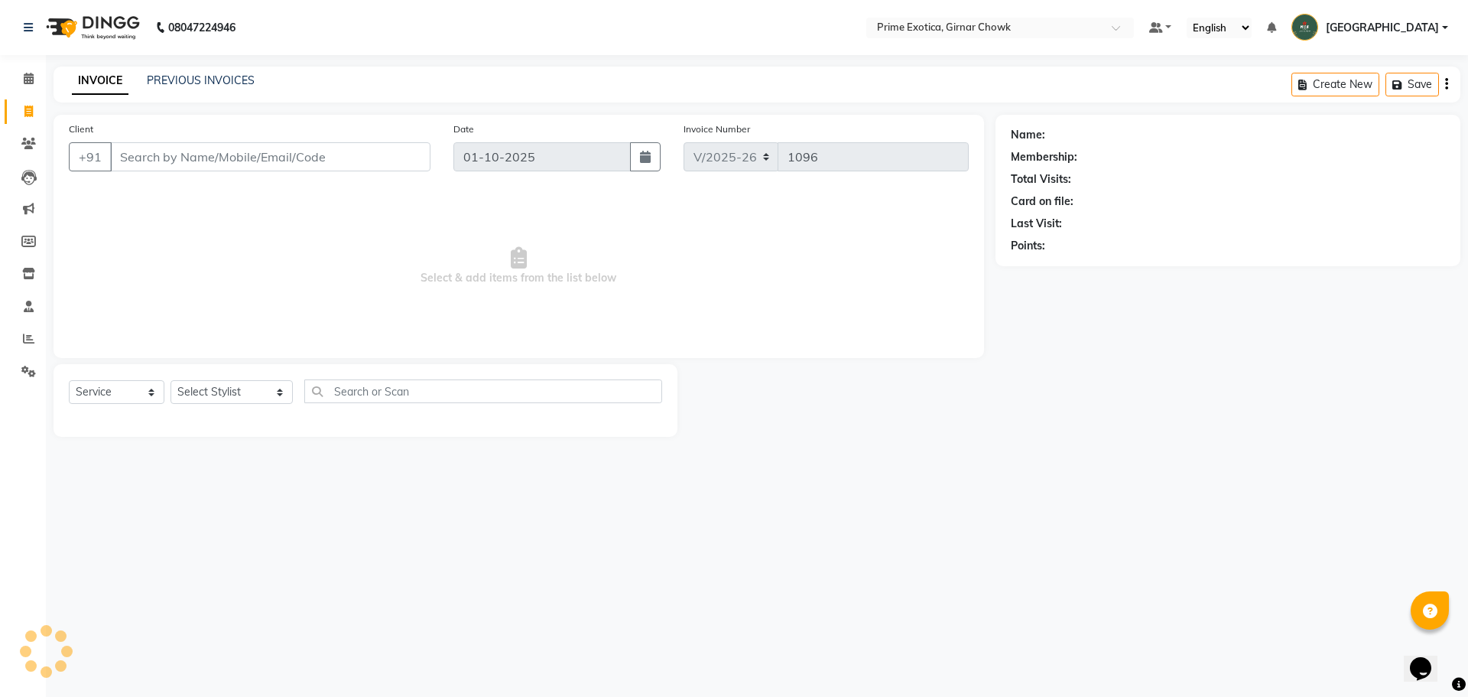
click at [223, 157] on input "Client" at bounding box center [270, 156] width 320 height 29
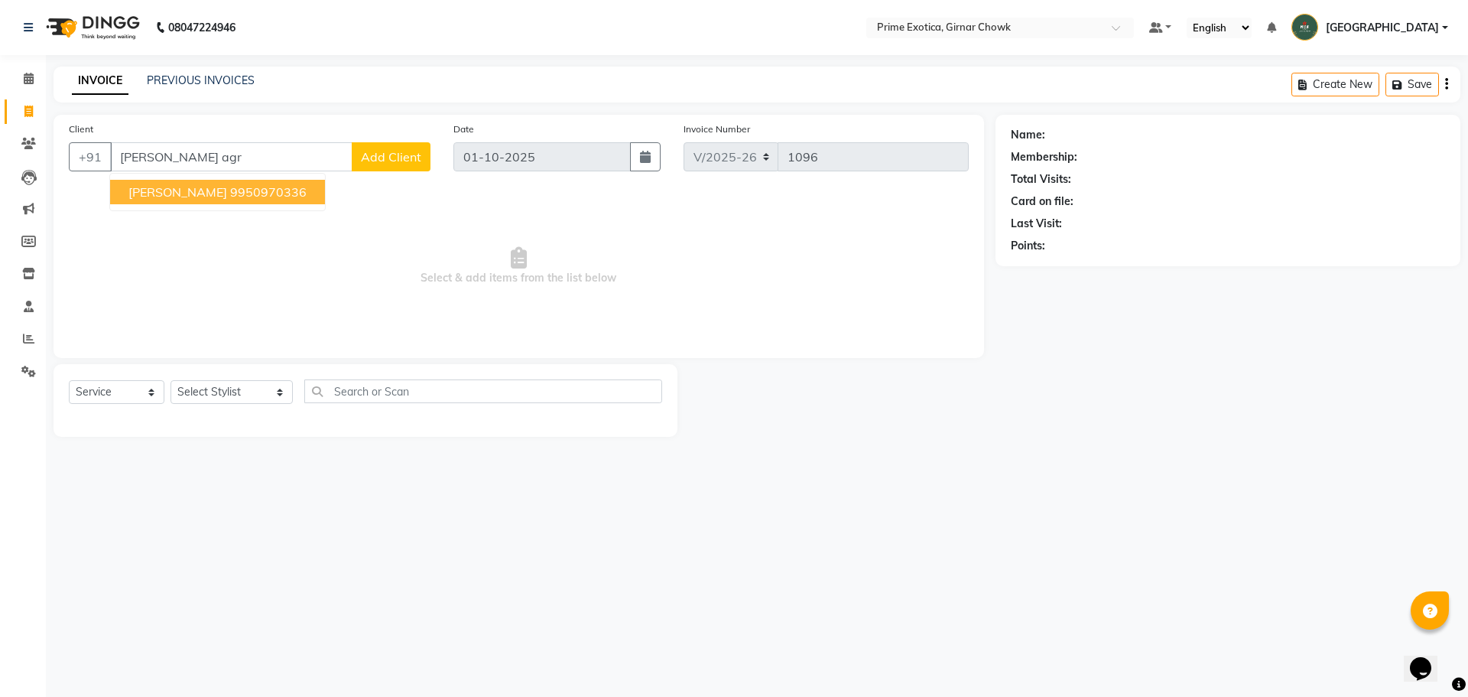
click at [230, 197] on ngb-highlight "9950970336" at bounding box center [268, 191] width 76 height 15
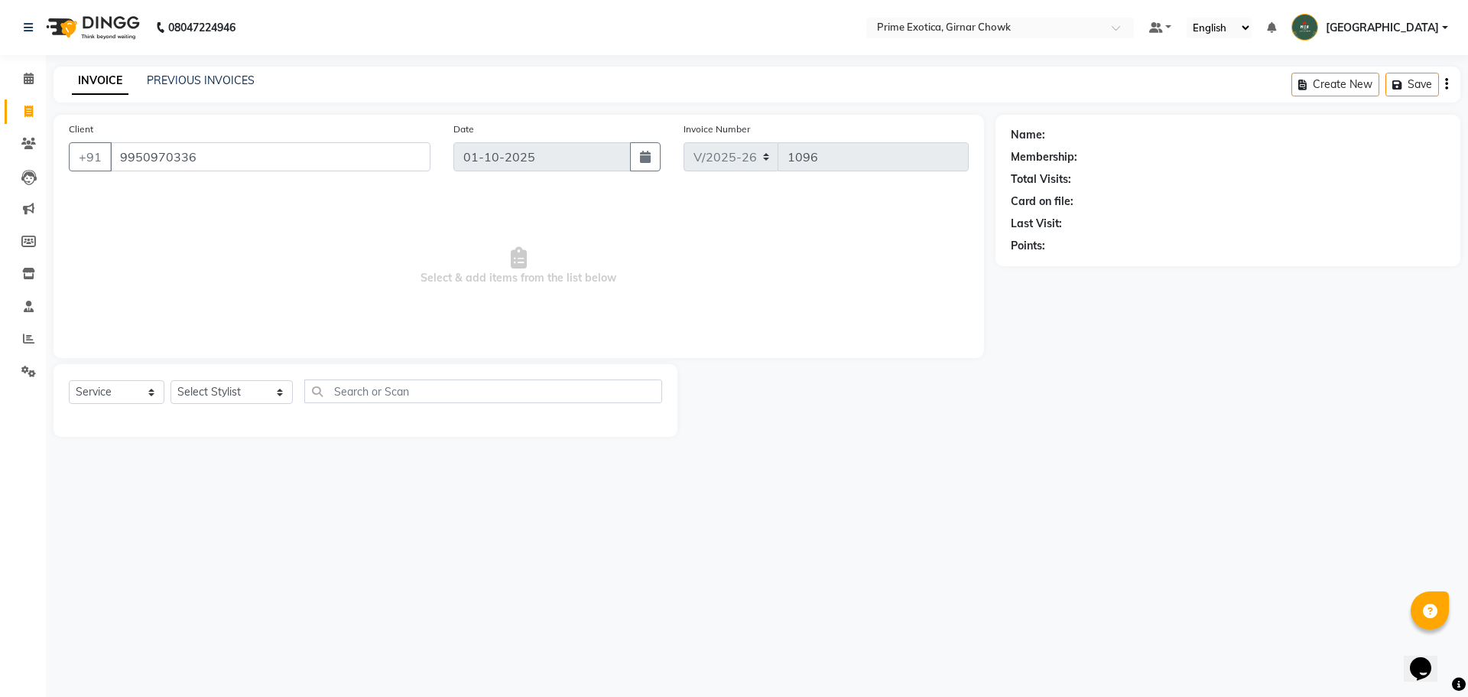
type input "9950970336"
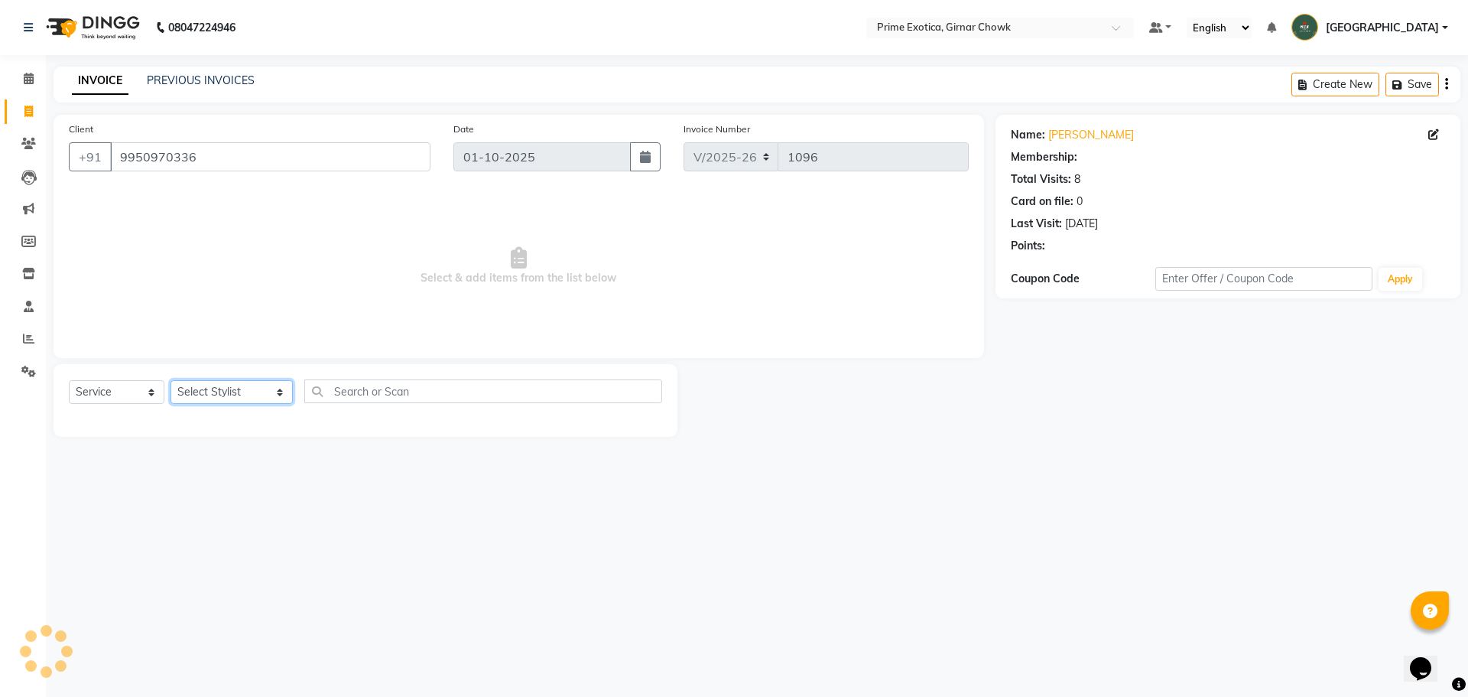
select select "1: Object"
click at [223, 391] on select "Select Stylist ADITI SHENDE ADMIN Akansha Nagarale AMAN SHEIKH Ashish Singh Rat…" at bounding box center [232, 392] width 122 height 24
select select "46383"
click at [171, 380] on select "Select Stylist ADITI SHENDE ADMIN Akansha Nagarale AMAN SHEIKH Ashish Singh Rat…" at bounding box center [232, 392] width 122 height 24
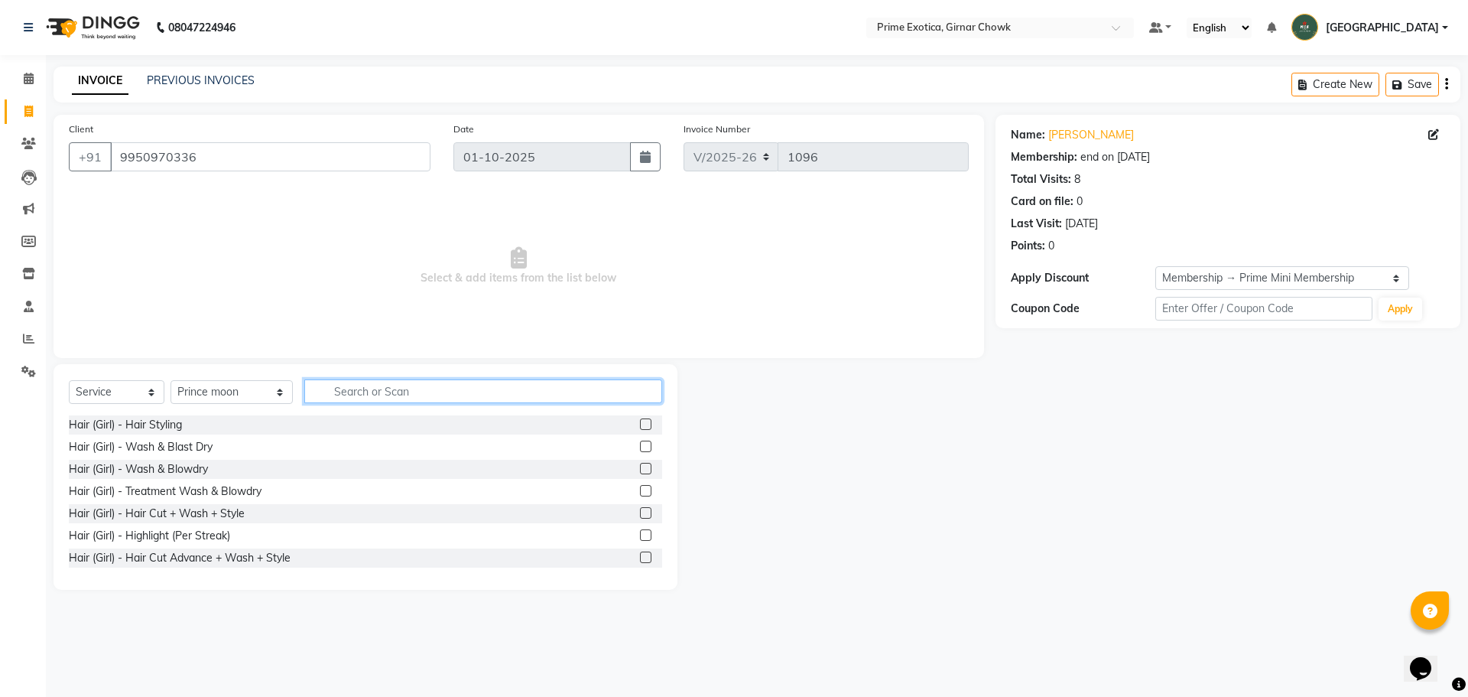
click at [434, 385] on input "text" at bounding box center [483, 391] width 358 height 24
type input "c"
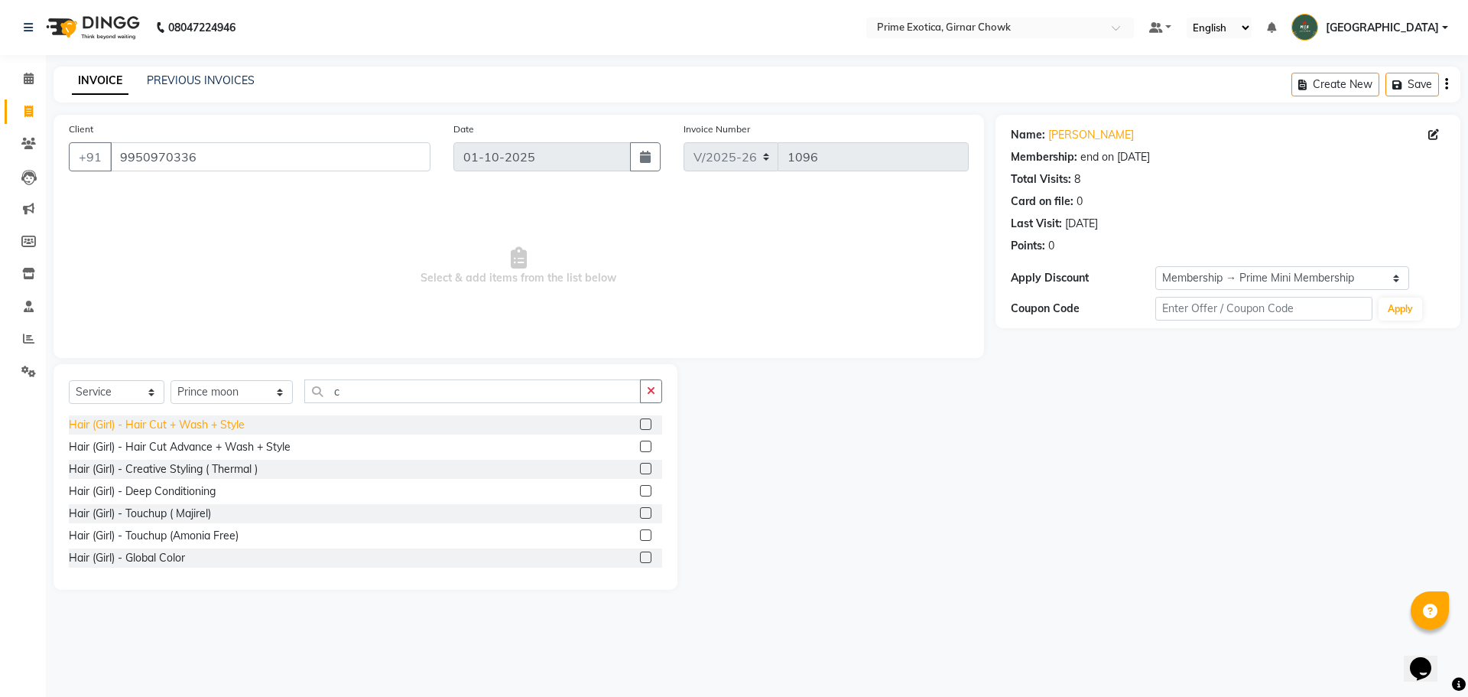
click at [177, 421] on div "Hair (Girl) - Hair Cut + Wash + Style" at bounding box center [157, 425] width 176 height 16
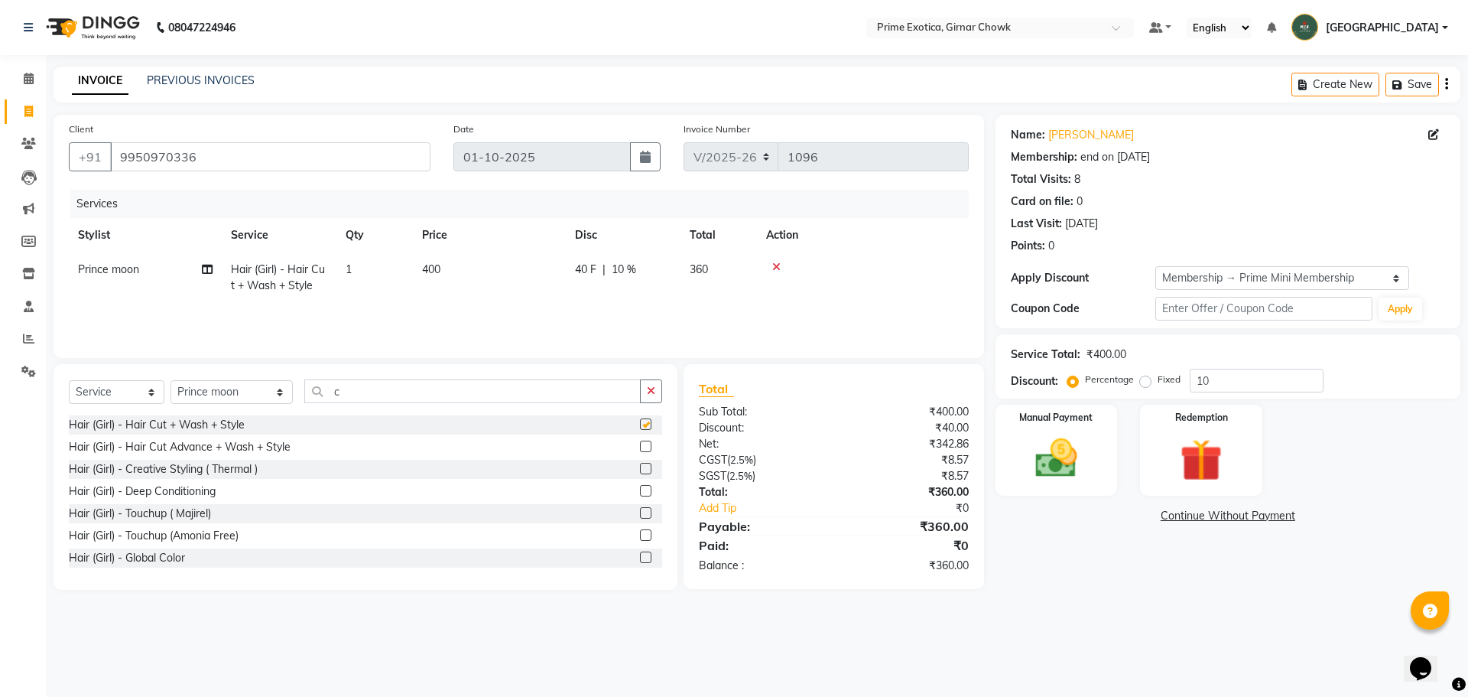
checkbox input "false"
drag, startPoint x: 242, startPoint y: 388, endPoint x: 237, endPoint y: 399, distance: 12.4
click at [242, 388] on select "Select Stylist ADITI SHENDE ADMIN Akansha Nagarale AMAN SHEIKH Ashish Singh Rat…" at bounding box center [232, 392] width 122 height 24
select select "80005"
click at [171, 380] on select "Select Stylist ADITI SHENDE ADMIN Akansha Nagarale AMAN SHEIKH Ashish Singh Rat…" at bounding box center [232, 392] width 122 height 24
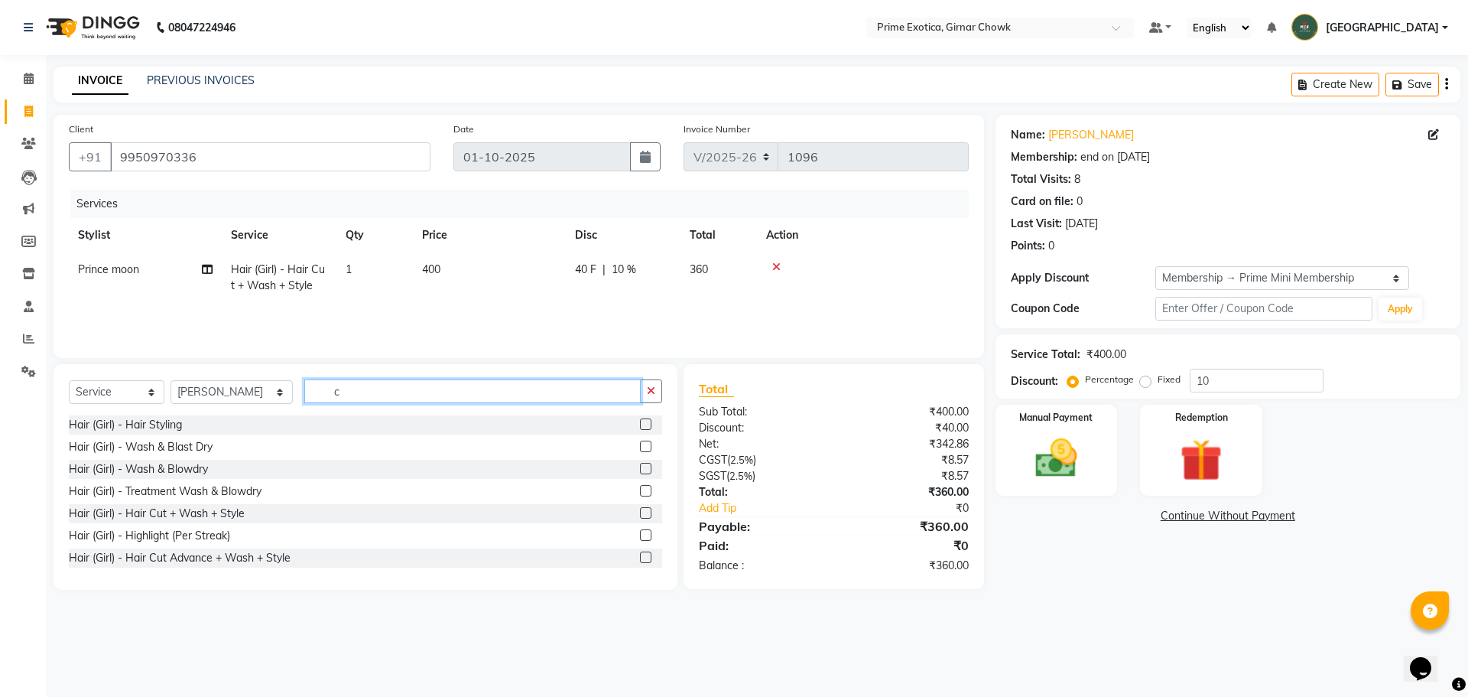
click at [328, 389] on input "c" at bounding box center [472, 391] width 337 height 24
type input "t"
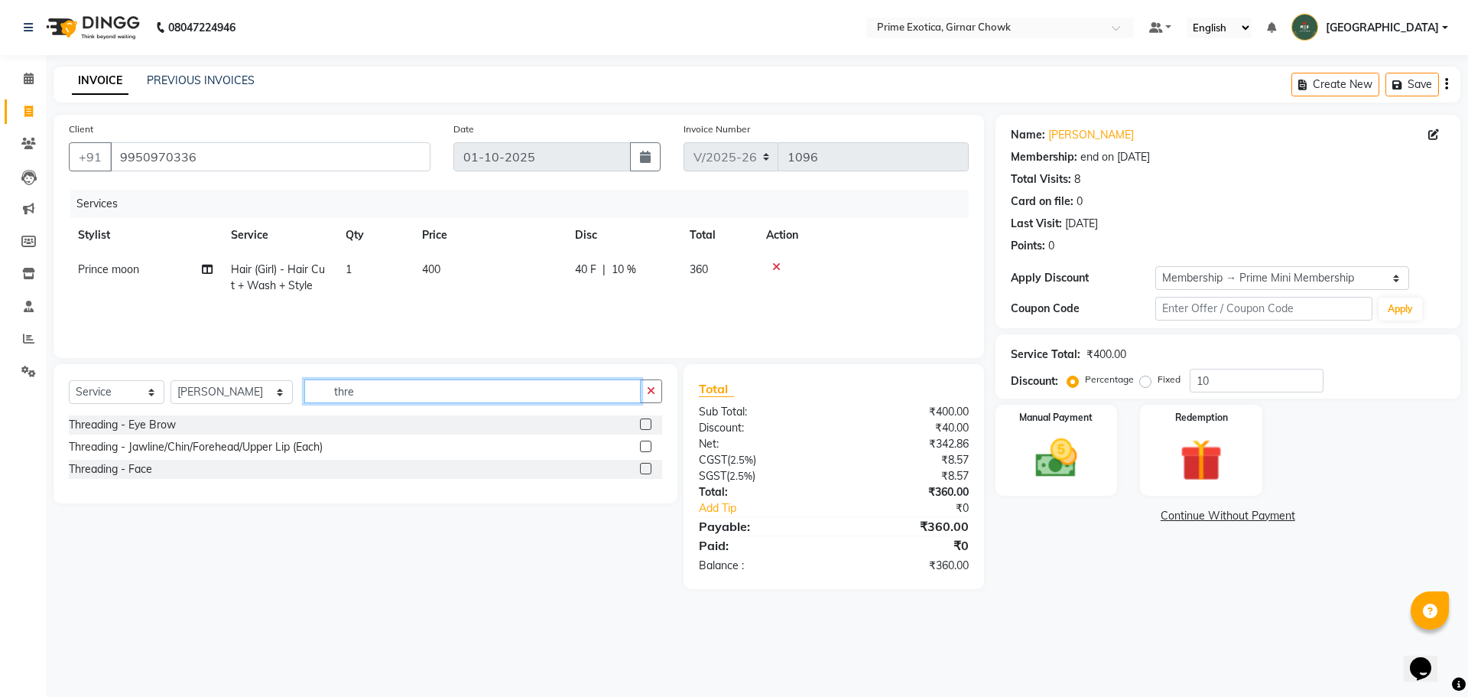
type input "thre"
click at [518, 428] on label at bounding box center [645, 423] width 11 height 11
click at [518, 428] on input "checkbox" at bounding box center [645, 425] width 10 height 10
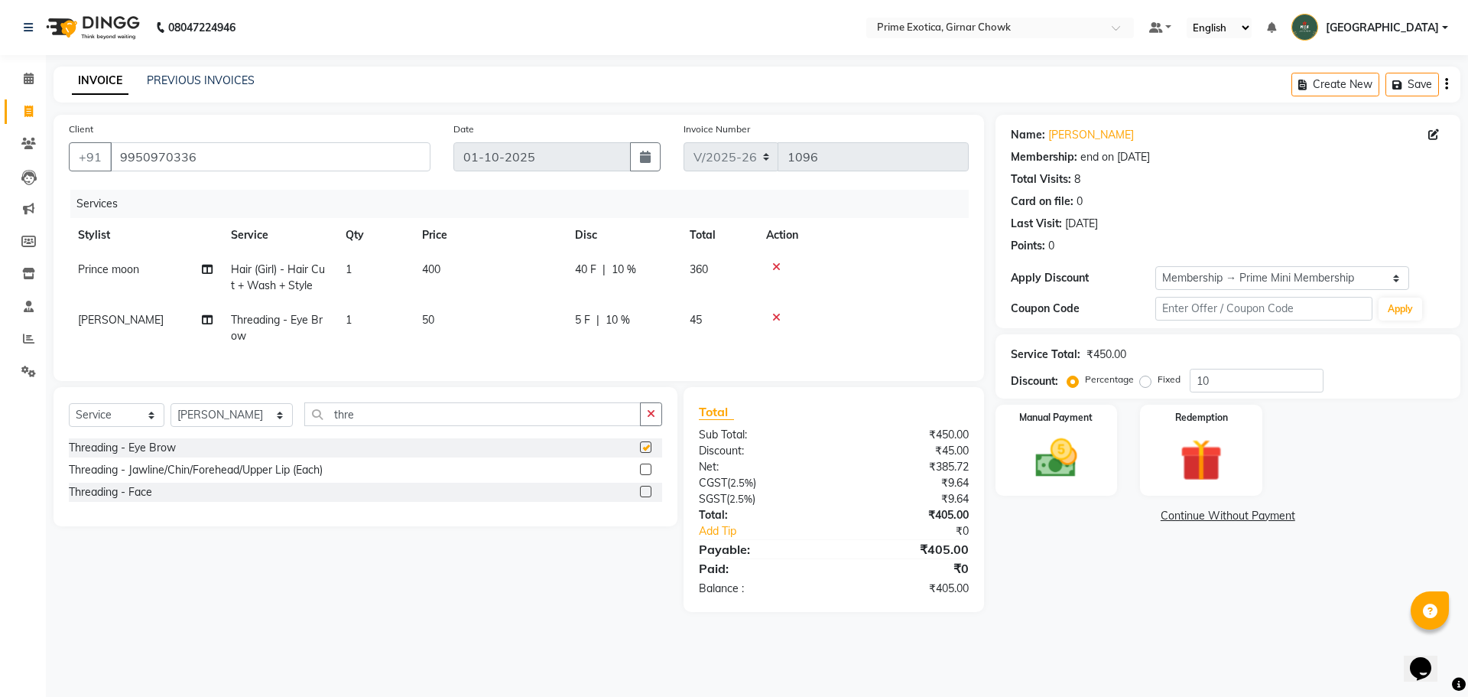
checkbox input "false"
click at [518, 317] on icon at bounding box center [776, 317] width 8 height 11
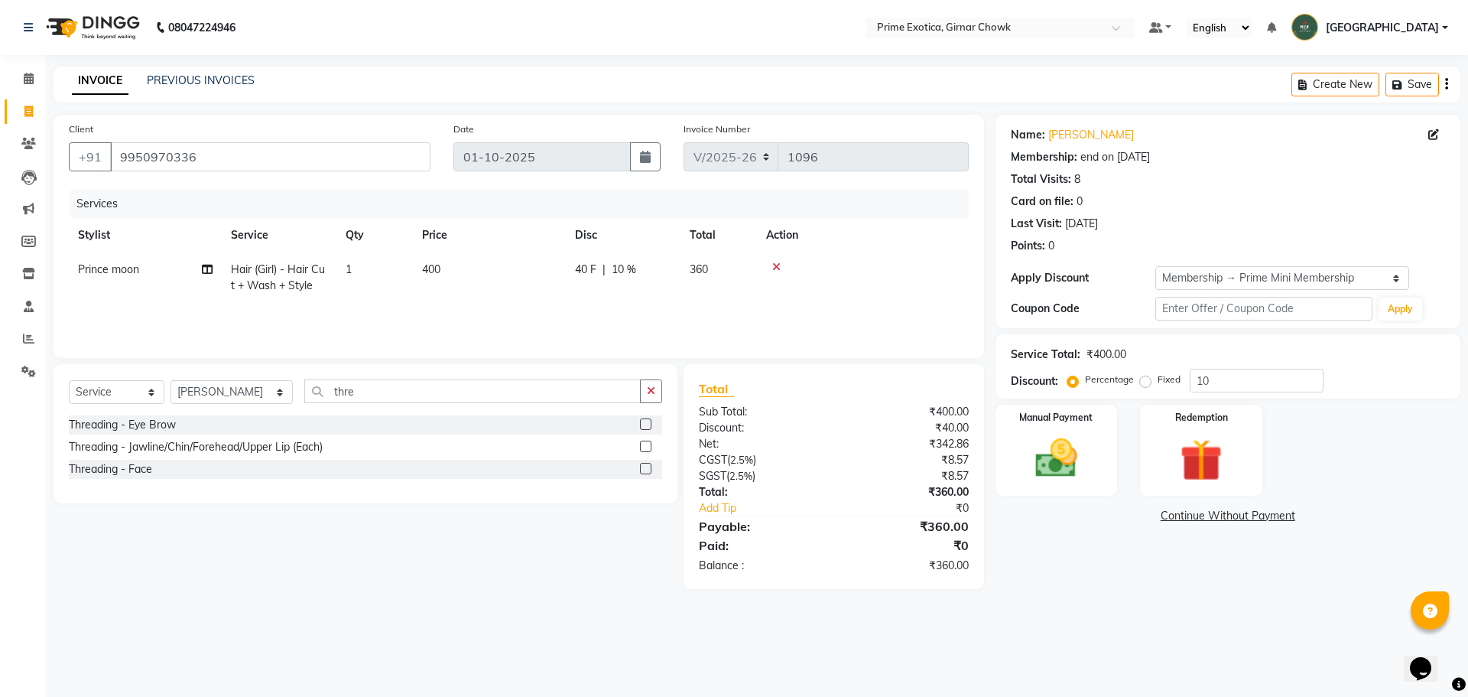
click at [518, 267] on icon at bounding box center [776, 267] width 8 height 11
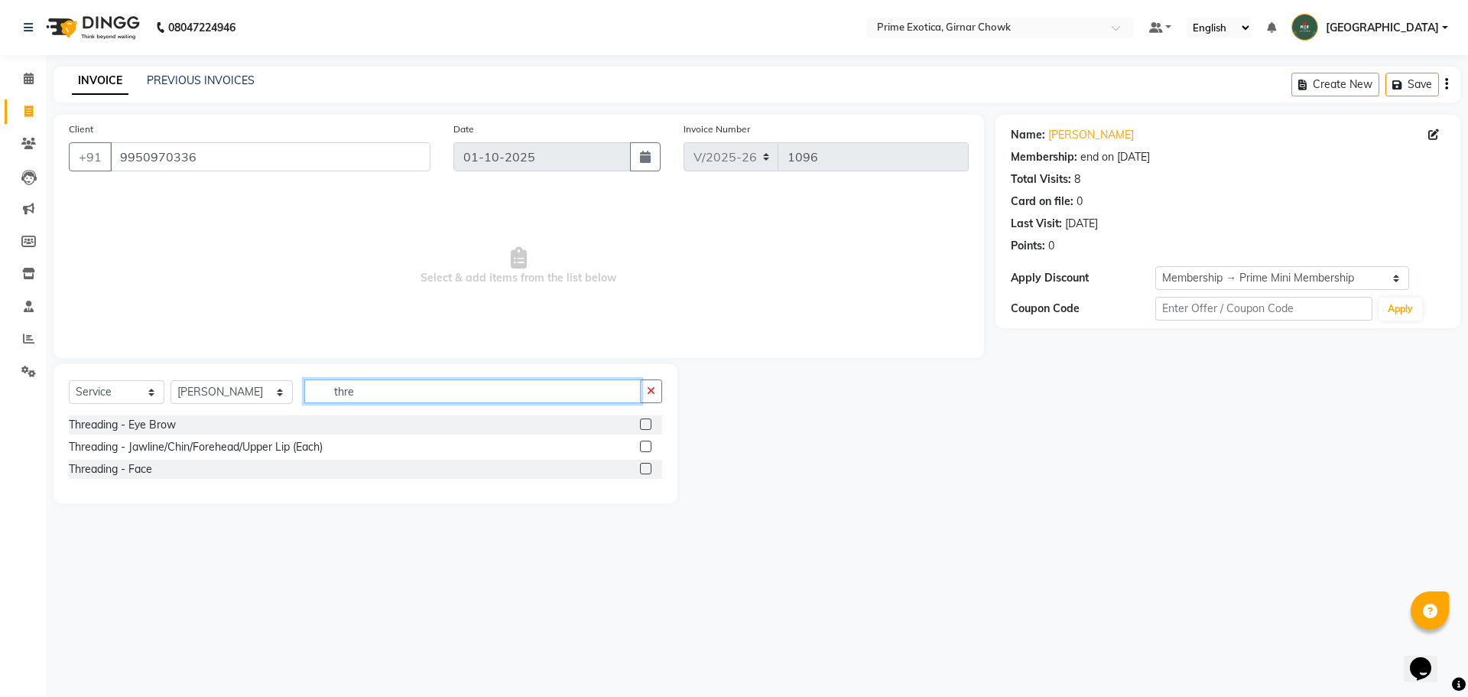
click at [347, 382] on input "thre" at bounding box center [472, 391] width 337 height 24
type input "t"
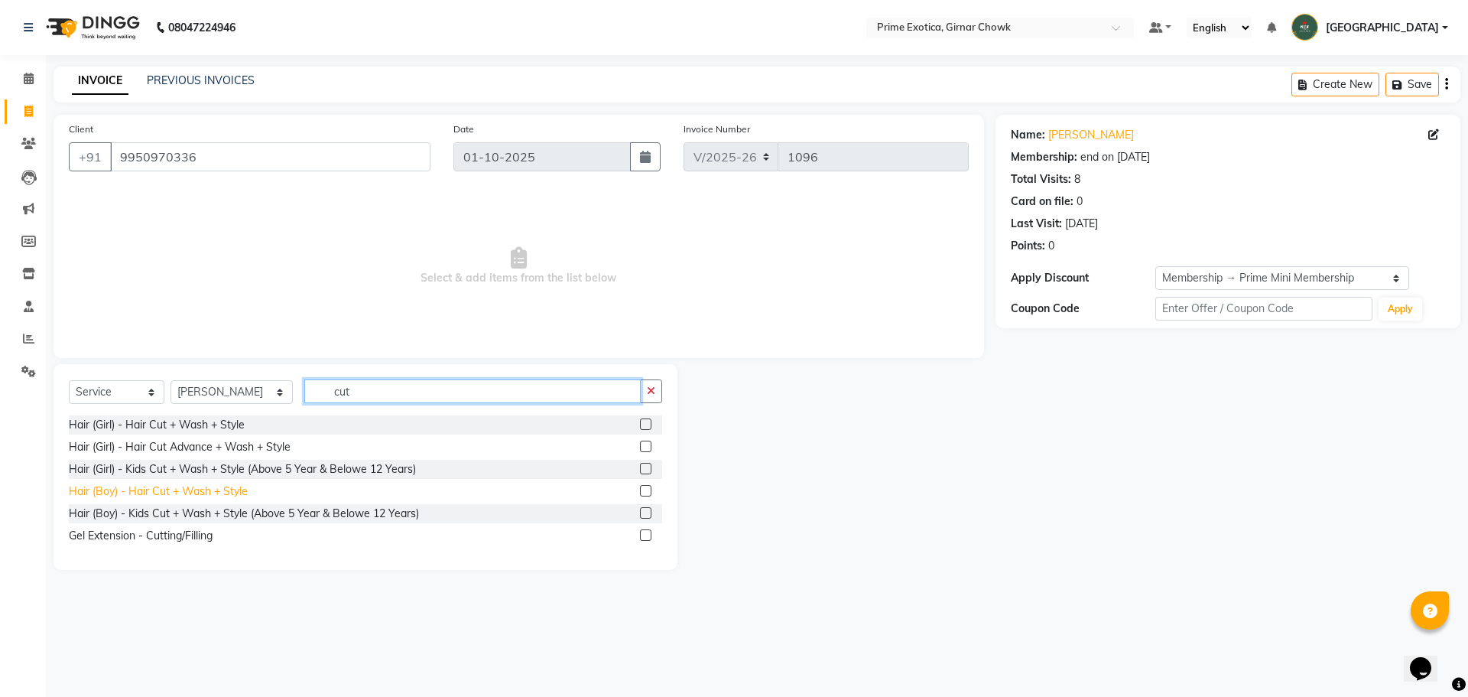
type input "cut"
click at [205, 493] on div "Hair (Boy) - Hair Cut + Wash + Style" at bounding box center [158, 491] width 179 height 16
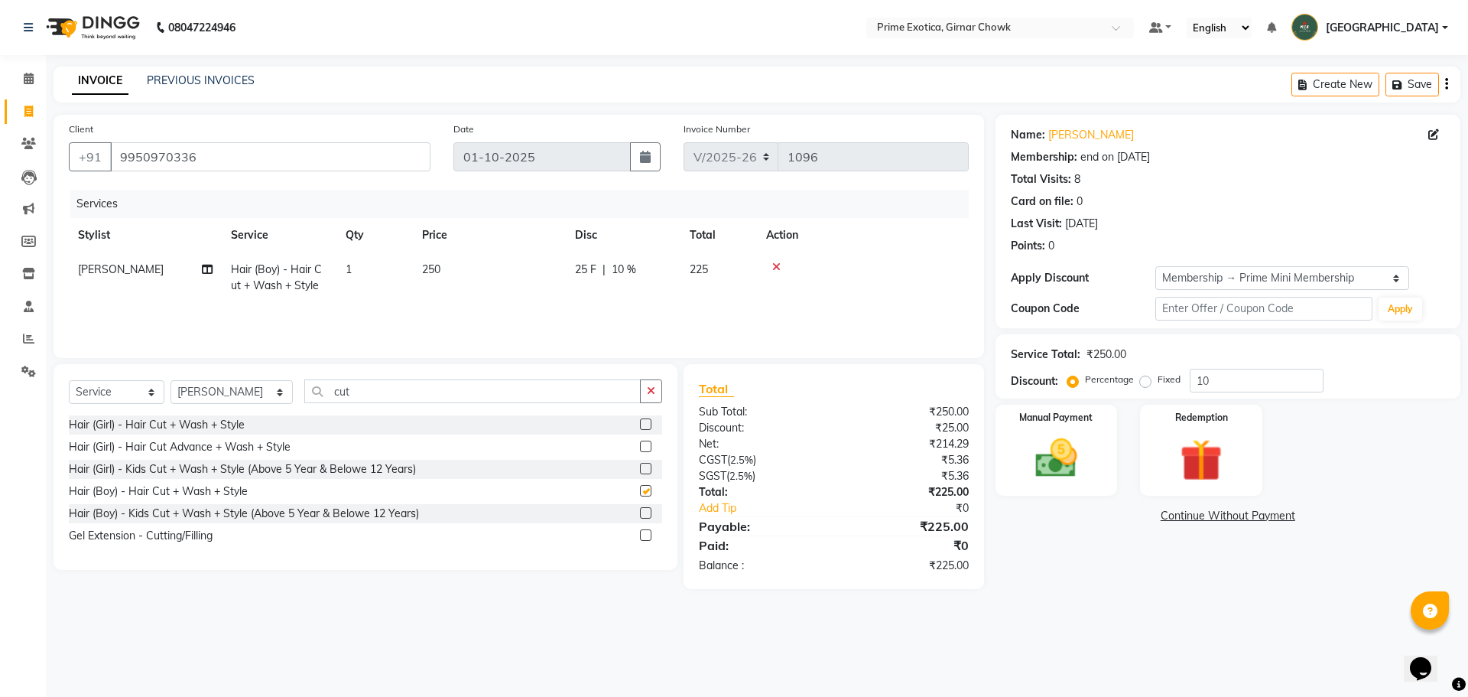
checkbox input "false"
click at [362, 388] on input "cut" at bounding box center [472, 391] width 337 height 24
type input "c"
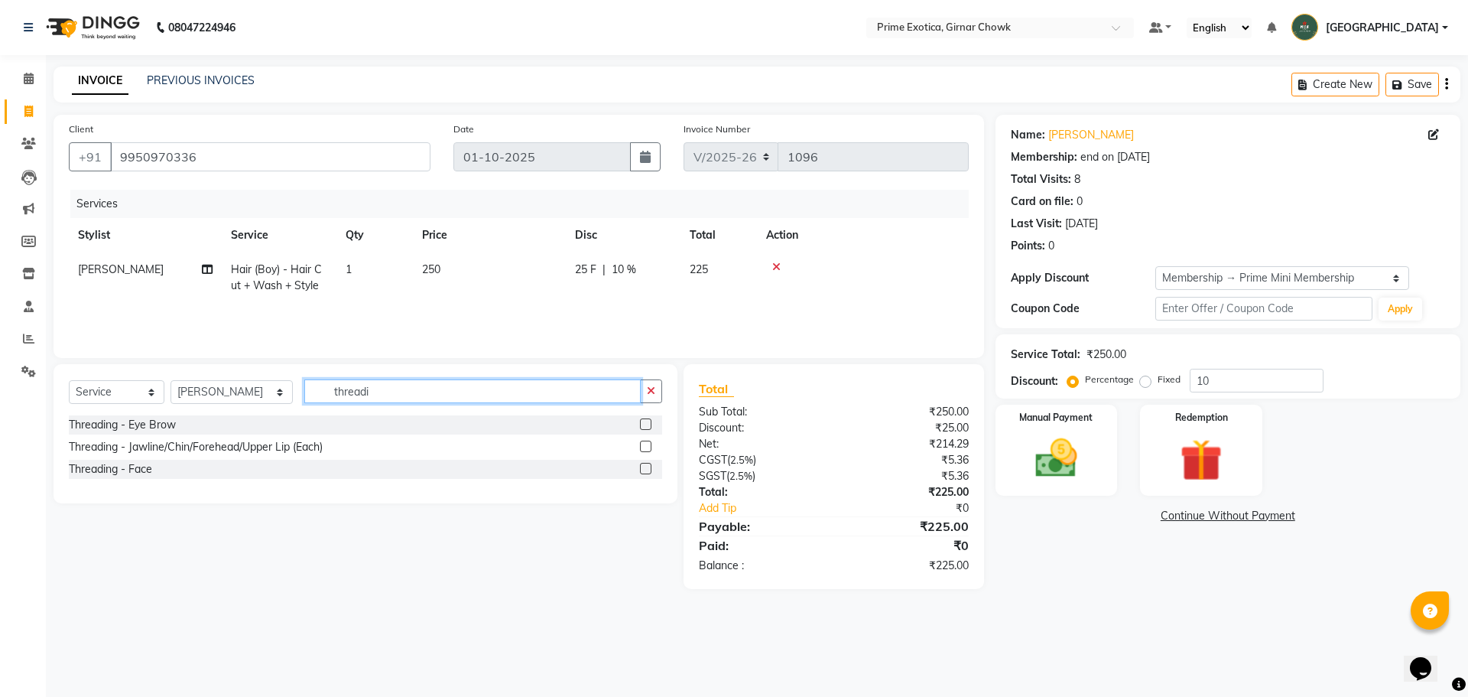
type input "threadi"
click at [518, 426] on label at bounding box center [645, 423] width 11 height 11
click at [518, 426] on input "checkbox" at bounding box center [645, 425] width 10 height 10
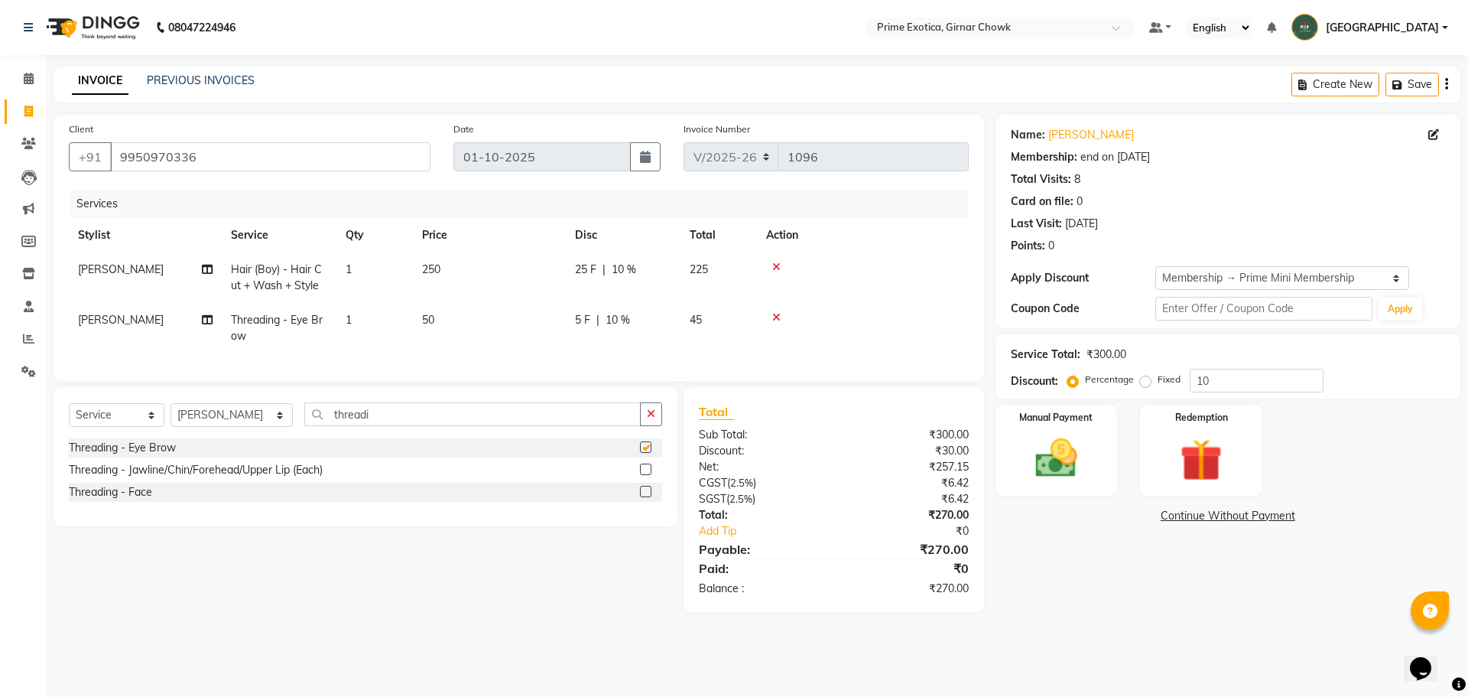
checkbox input "false"
click at [211, 66] on div "08047224946 Select Location × Prime Exotica, Girnar Chowk Default Panel My Pane…" at bounding box center [734, 348] width 1468 height 697
click at [212, 71] on div "INVOICE PREVIOUS INVOICES Create New Save" at bounding box center [757, 85] width 1407 height 36
click at [213, 89] on div "INVOICE PREVIOUS INVOICES" at bounding box center [163, 82] width 219 height 18
click at [214, 89] on div "INVOICE PREVIOUS INVOICES" at bounding box center [163, 82] width 219 height 18
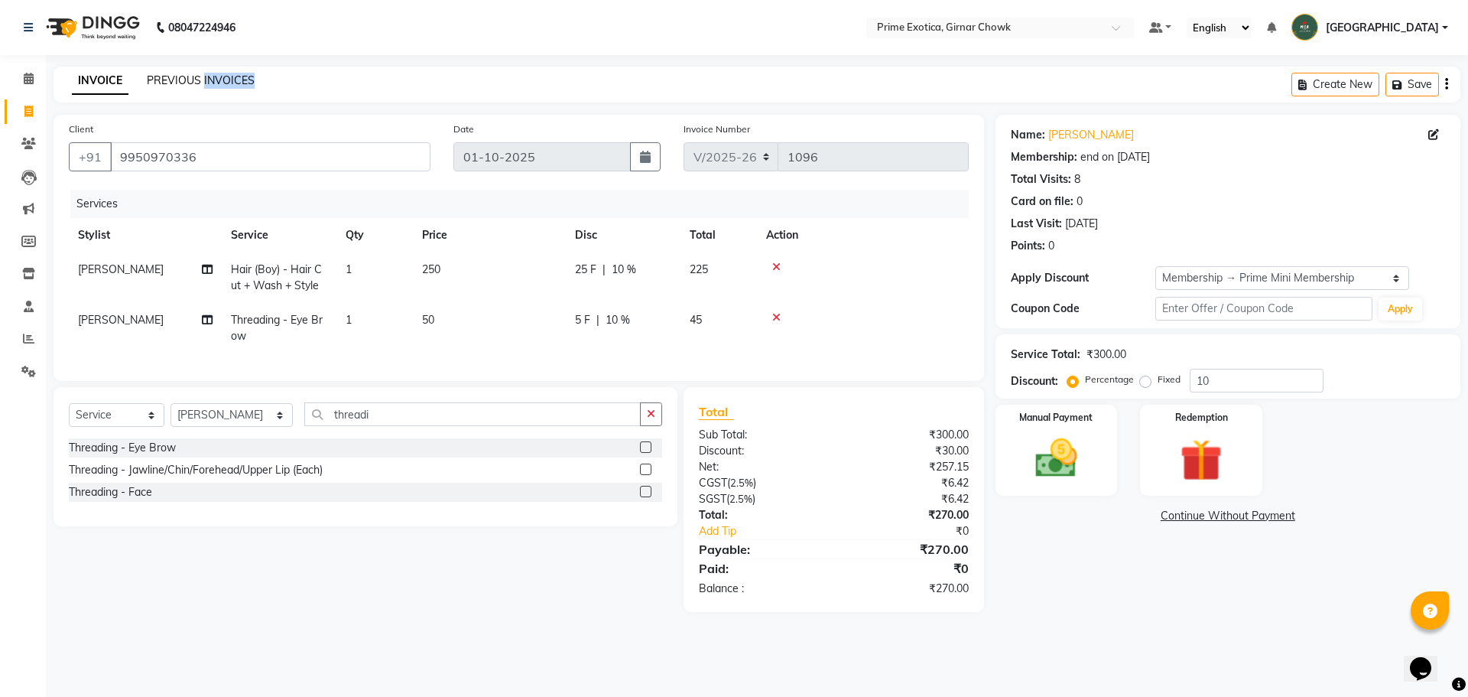
click at [164, 83] on link "PREVIOUS INVOICES" at bounding box center [201, 80] width 108 height 14
click at [184, 72] on div "INVOICE PREVIOUS INVOICES Create New Save" at bounding box center [757, 85] width 1407 height 36
click at [184, 75] on link "PREVIOUS INVOICES" at bounding box center [201, 80] width 108 height 14
click at [359, 426] on input "threadi" at bounding box center [472, 414] width 337 height 24
type input "t"
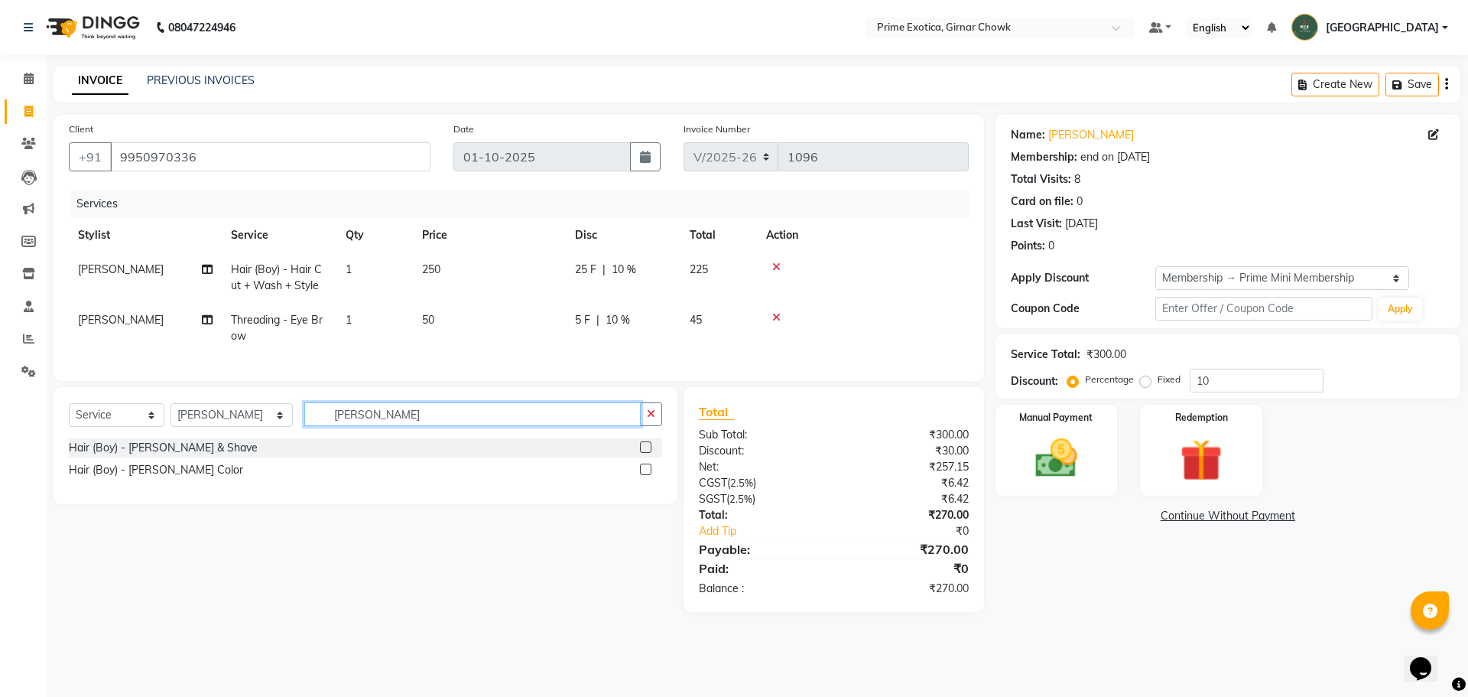
type input "beard"
click at [518, 453] on label at bounding box center [645, 446] width 11 height 11
click at [518, 453] on input "checkbox" at bounding box center [645, 448] width 10 height 10
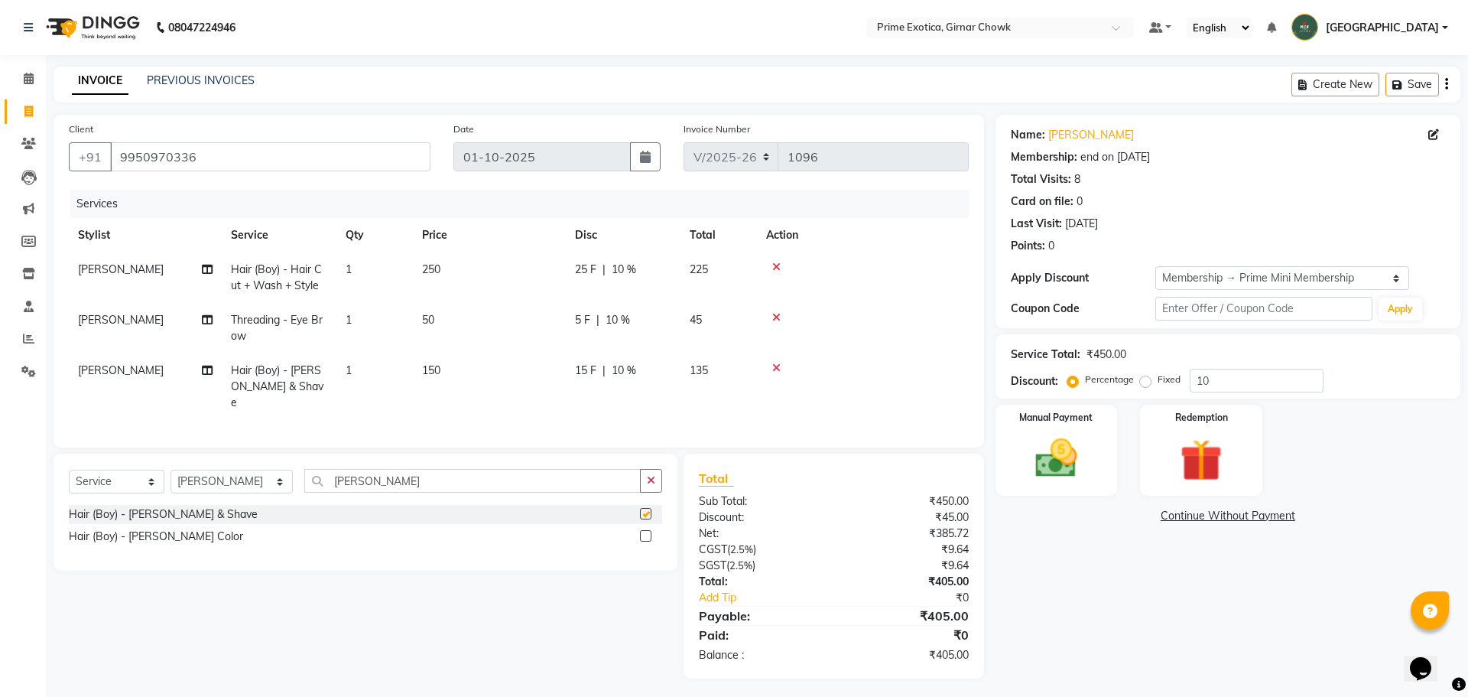
checkbox input "false"
click at [518, 467] on img at bounding box center [1056, 458] width 71 height 50
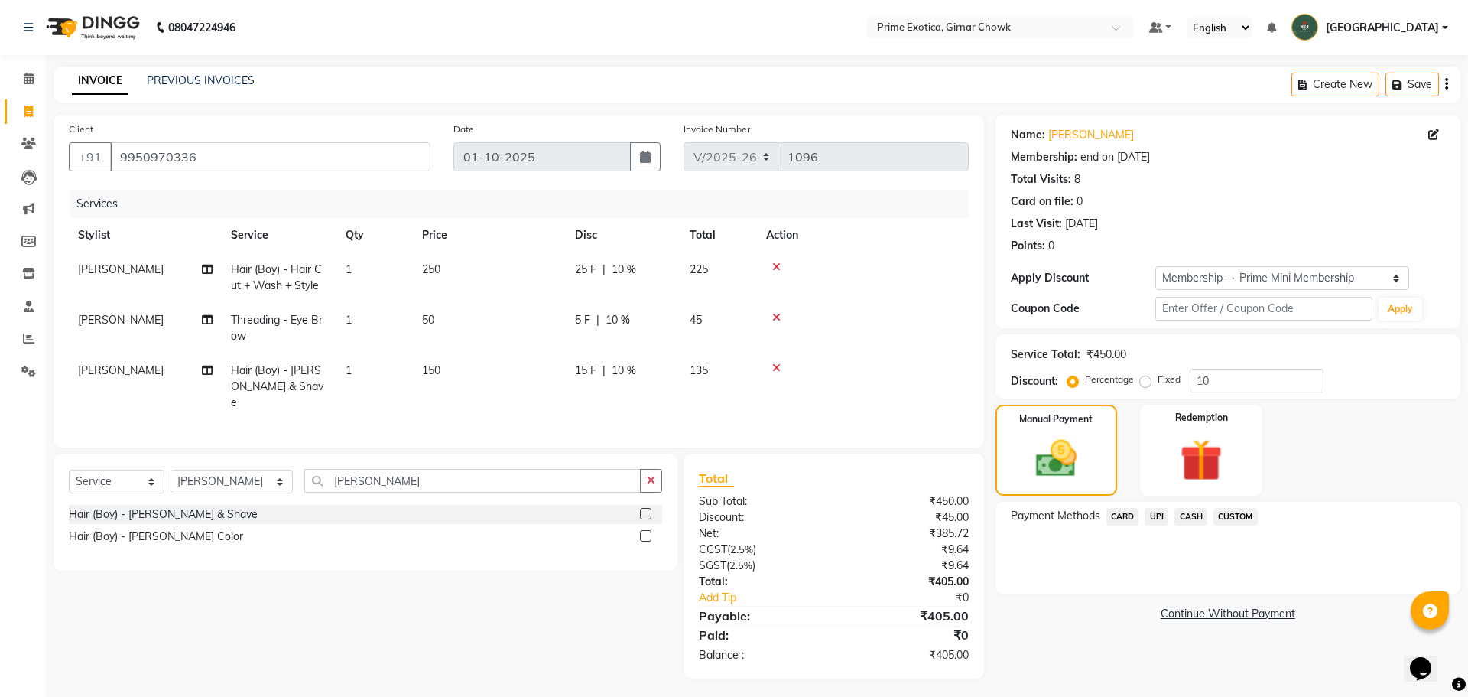
click at [518, 518] on span "CASH" at bounding box center [1191, 517] width 33 height 18
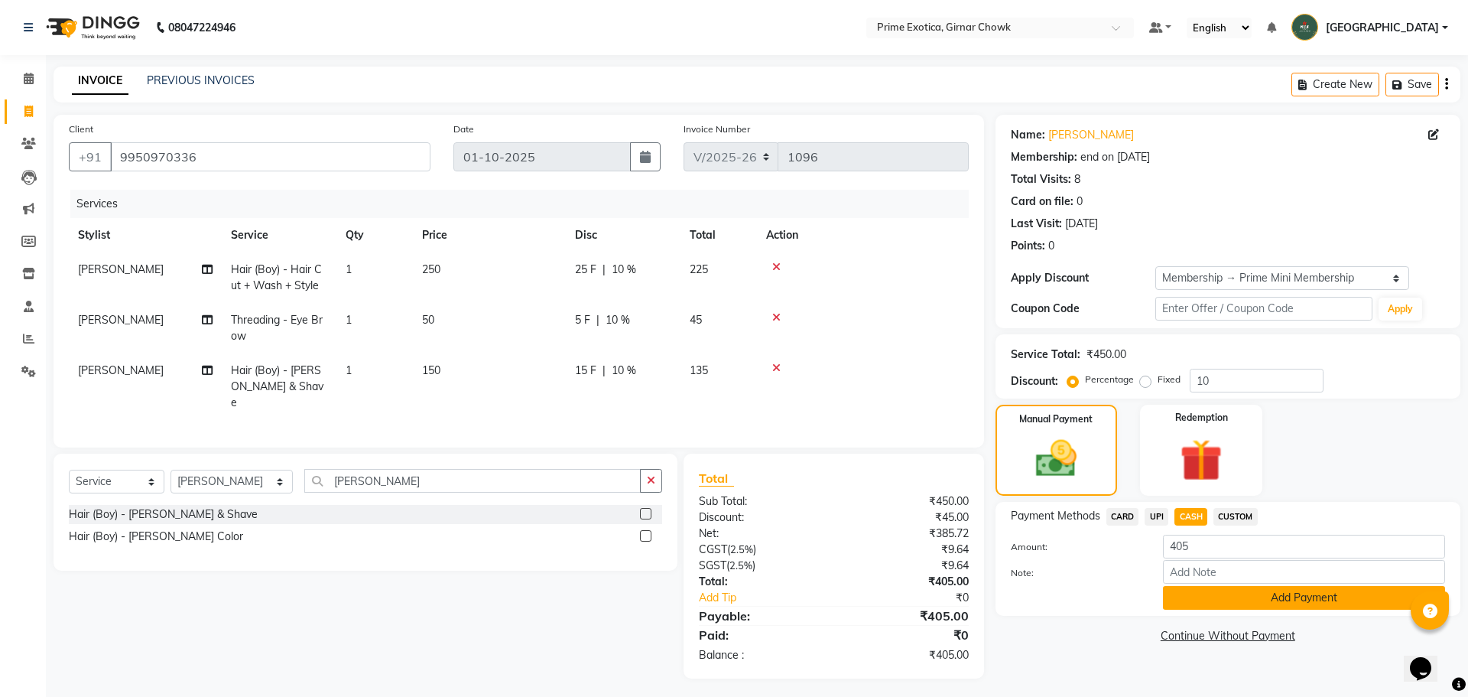
click at [518, 597] on button "Add Payment" at bounding box center [1304, 598] width 282 height 24
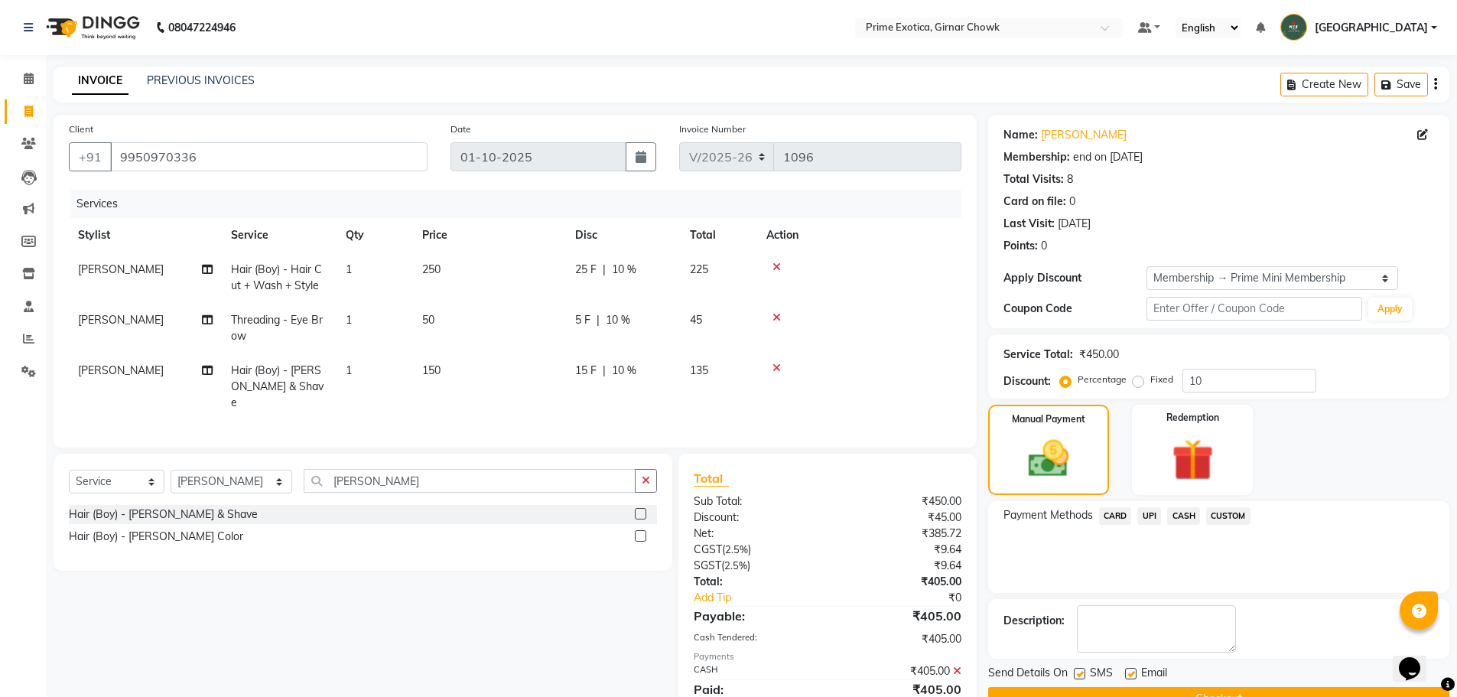
scroll to position [54, 0]
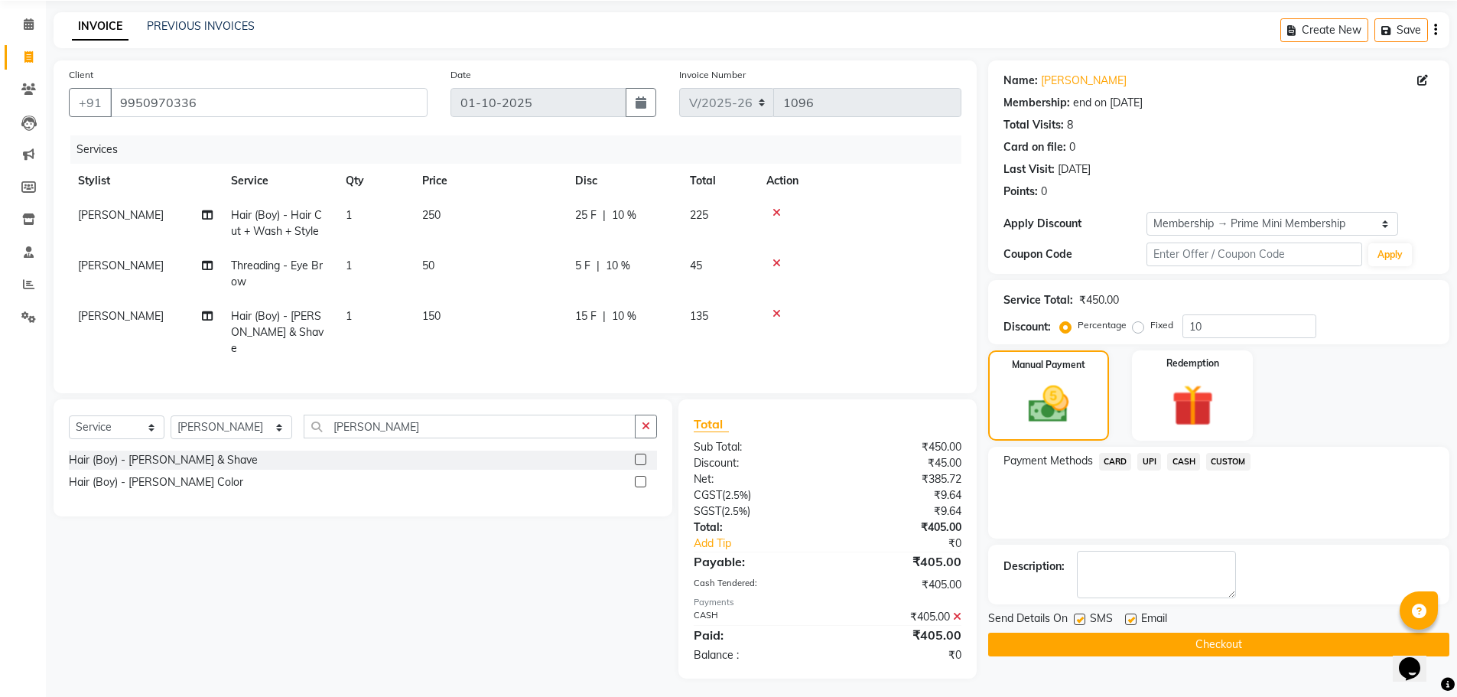
click at [518, 644] on button "Checkout" at bounding box center [1218, 644] width 461 height 24
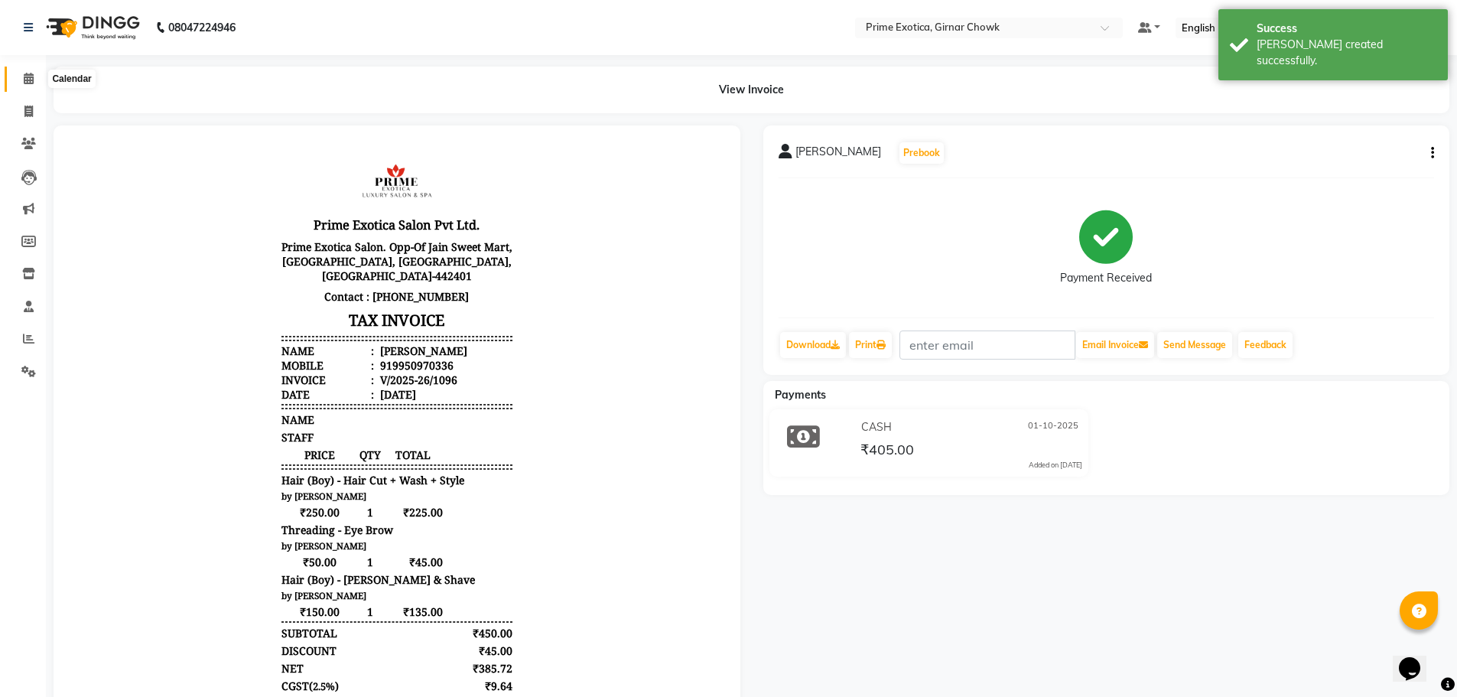
click at [33, 84] on span at bounding box center [28, 79] width 27 height 18
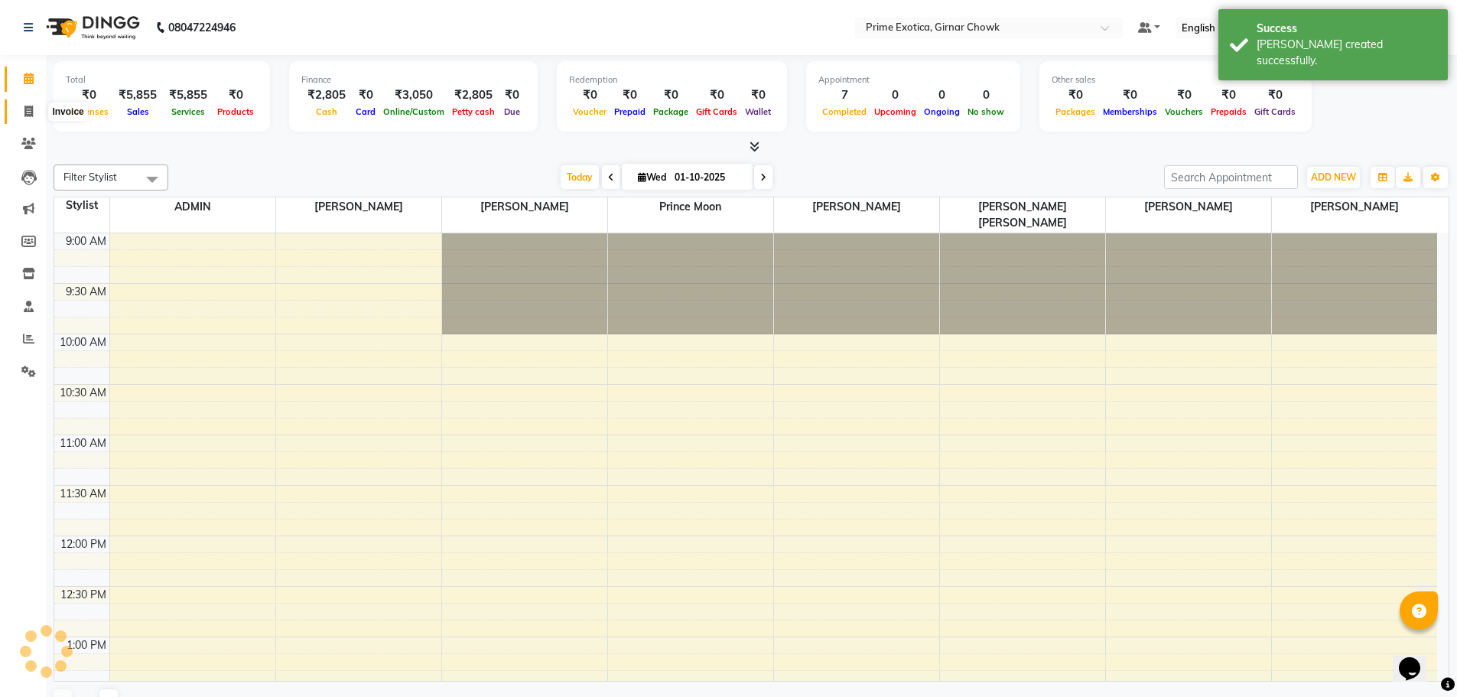
click at [28, 115] on icon at bounding box center [28, 111] width 8 height 11
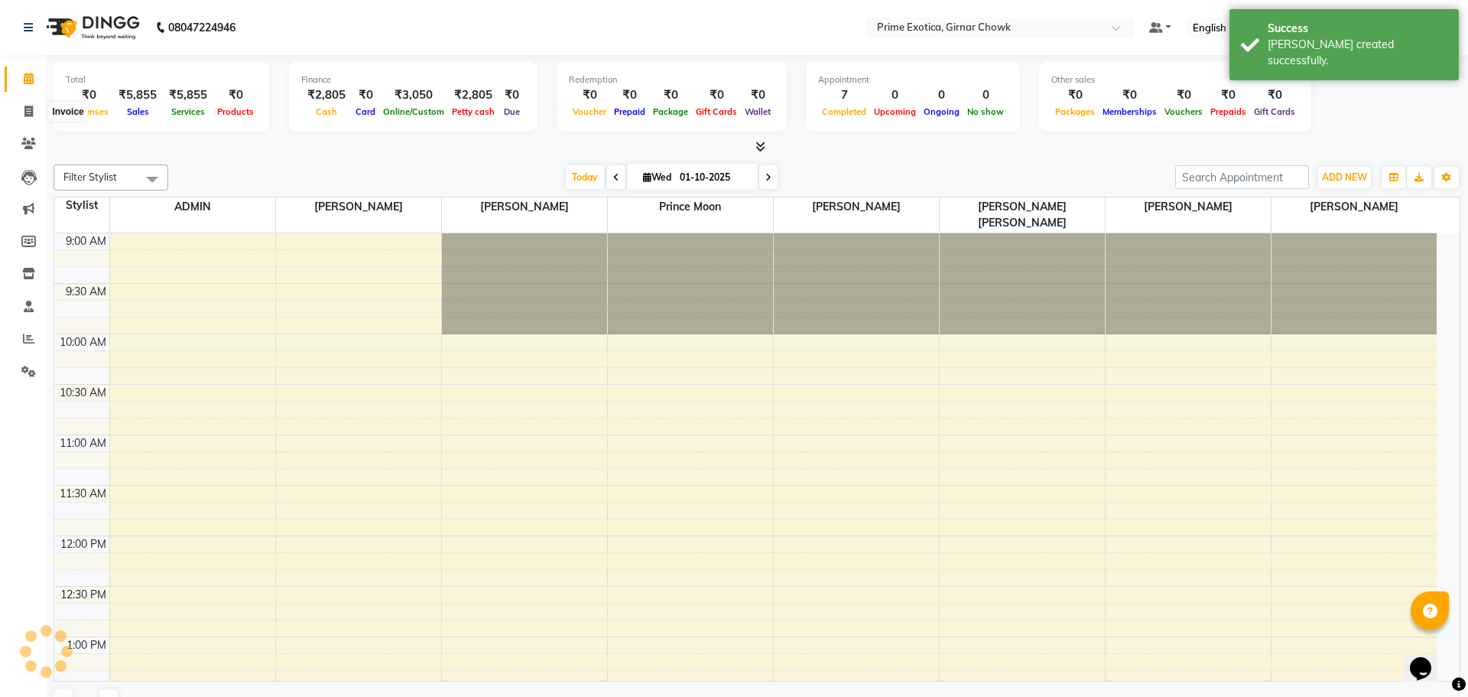
select select "service"
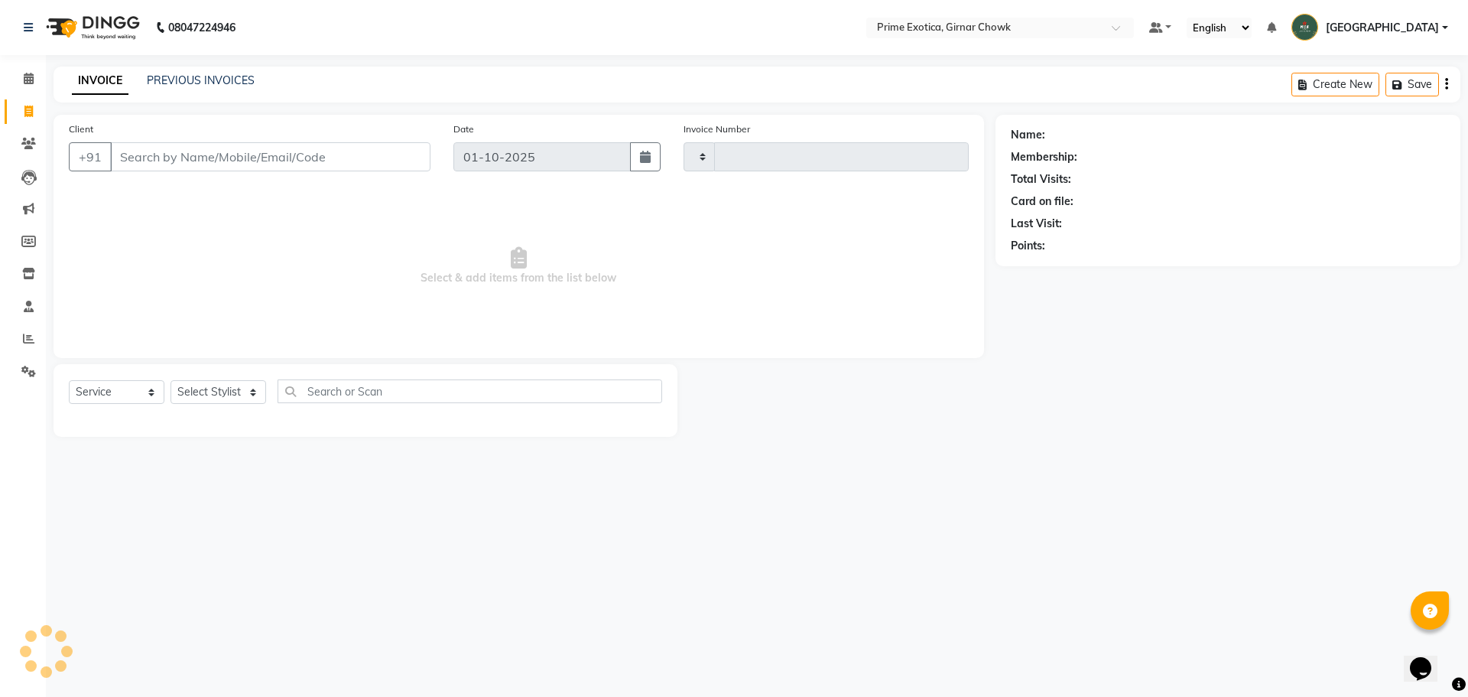
type input "1097"
select select "5796"
click at [165, 77] on link "PREVIOUS INVOICES" at bounding box center [201, 80] width 108 height 14
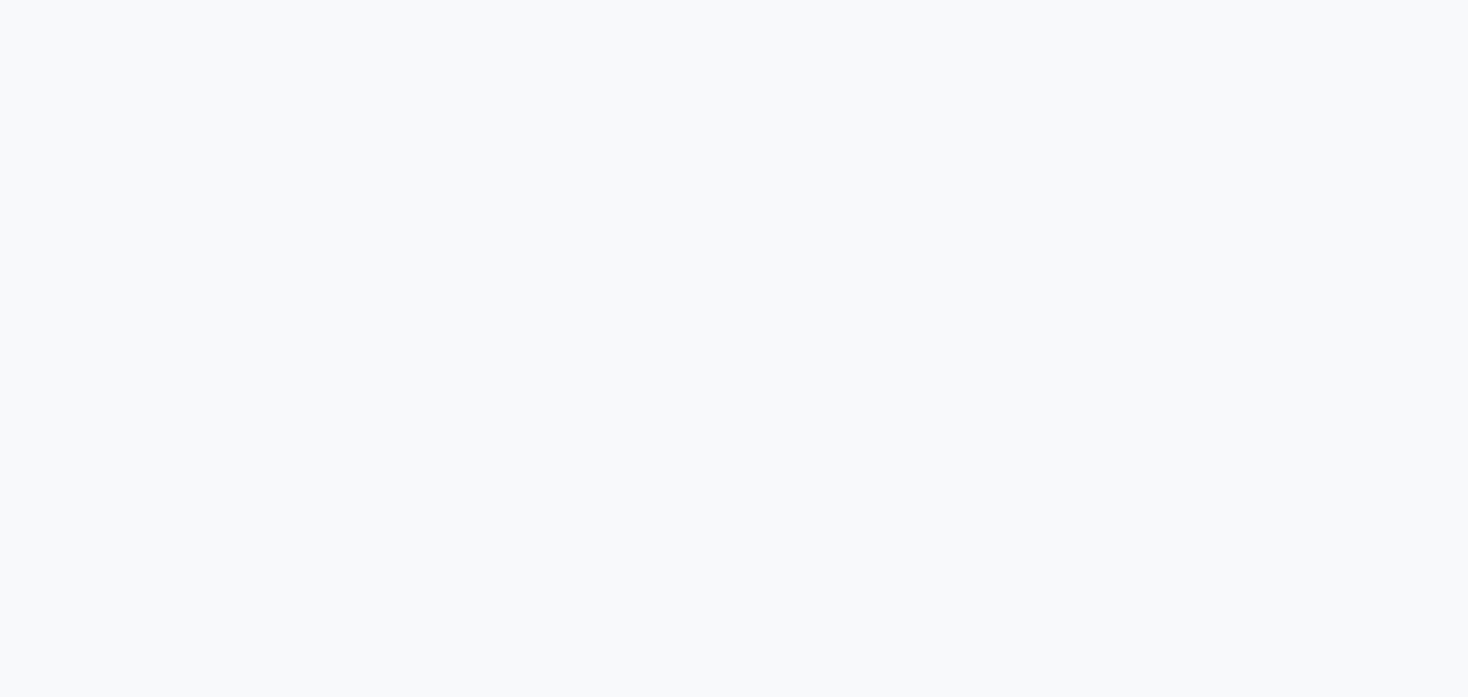
select select "5796"
select select "service"
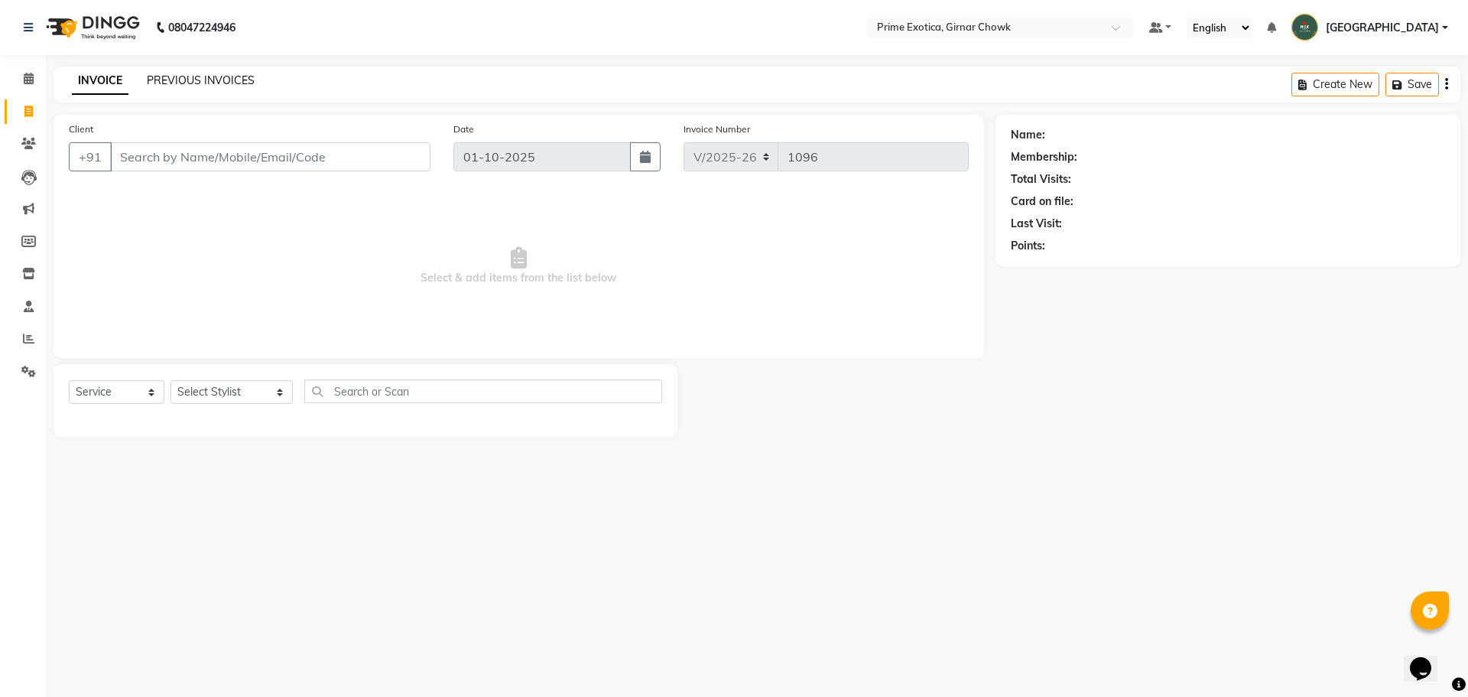
click at [167, 85] on link "PREVIOUS INVOICES" at bounding box center [201, 80] width 108 height 14
